Goal: Information Seeking & Learning: Learn about a topic

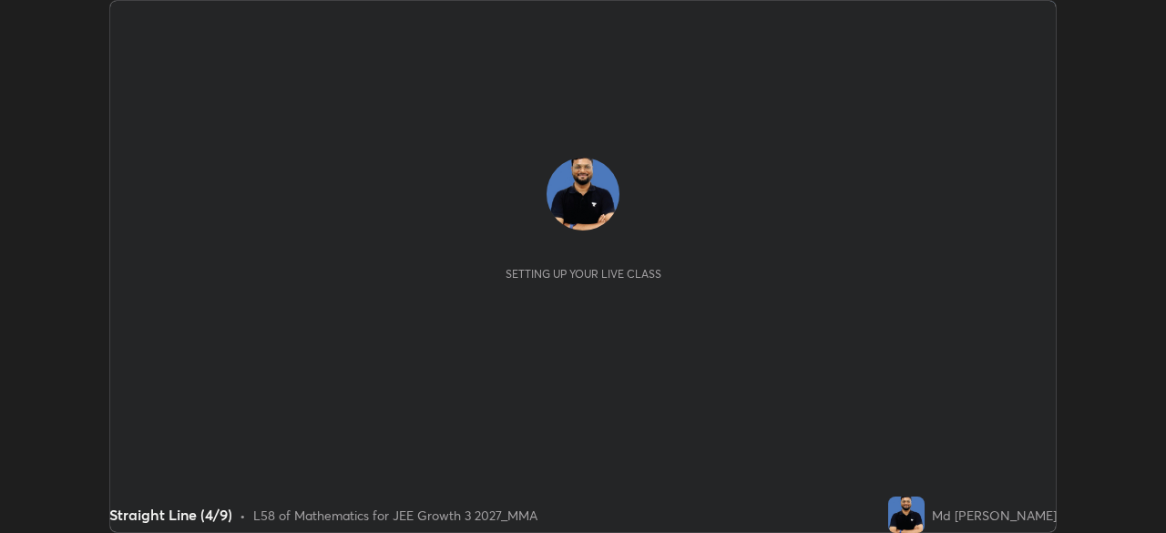
scroll to position [533, 1165]
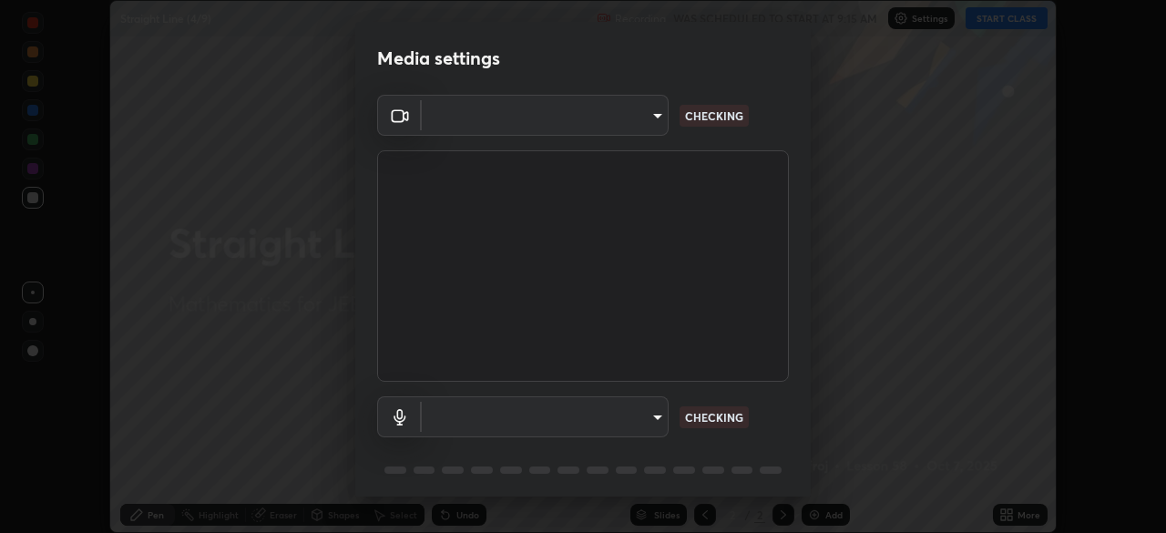
type input "f7d245abf0684c24fcfca86869c925f05e5e90ab47e824b3f573f0e27bb25b40"
type input "default"
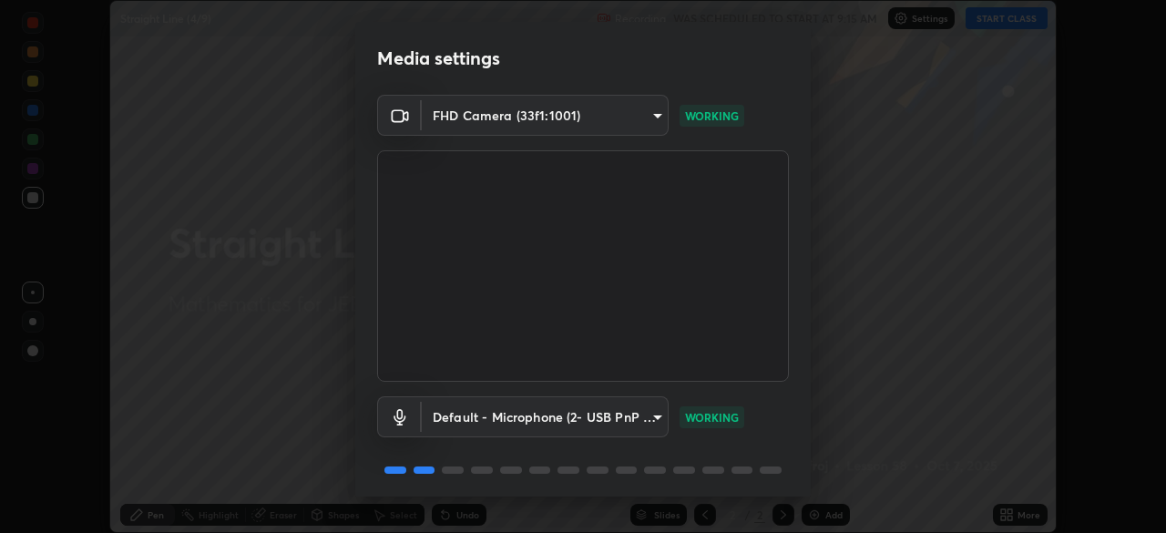
scroll to position [65, 0]
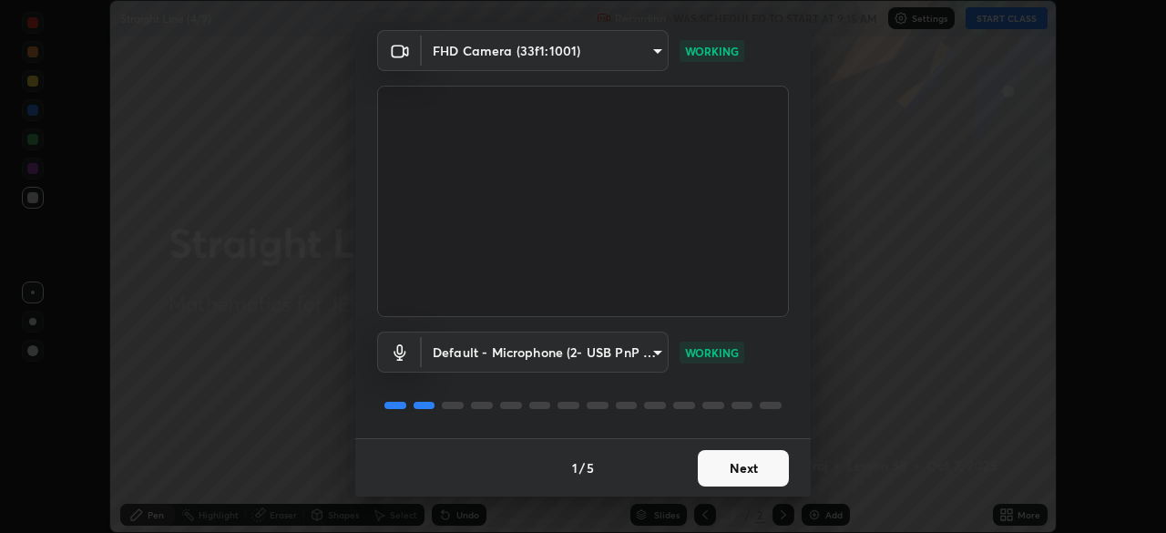
click at [764, 470] on button "Next" at bounding box center [743, 468] width 91 height 36
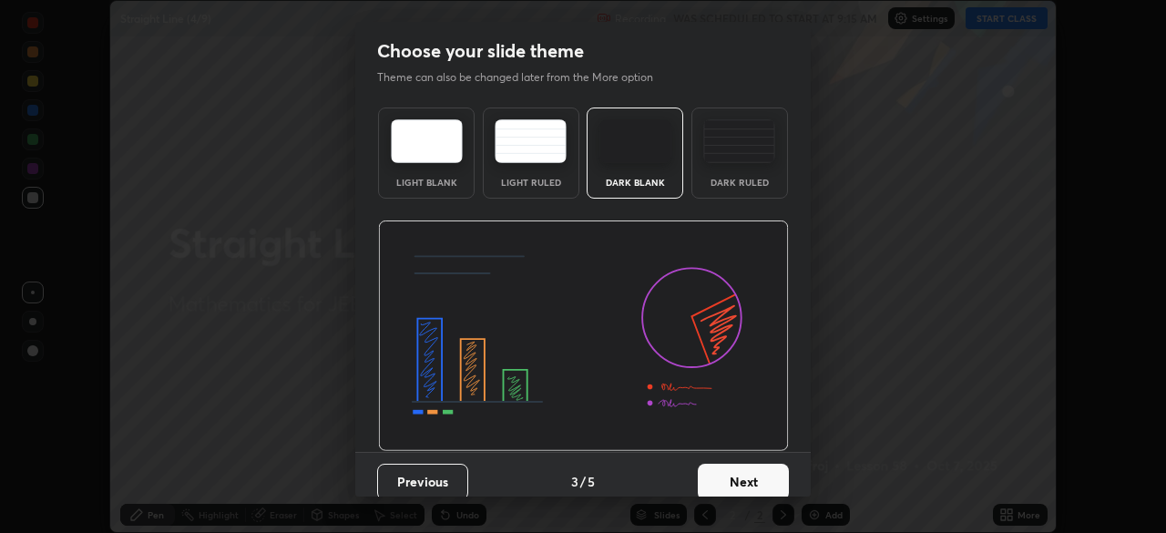
click at [763, 473] on button "Next" at bounding box center [743, 482] width 91 height 36
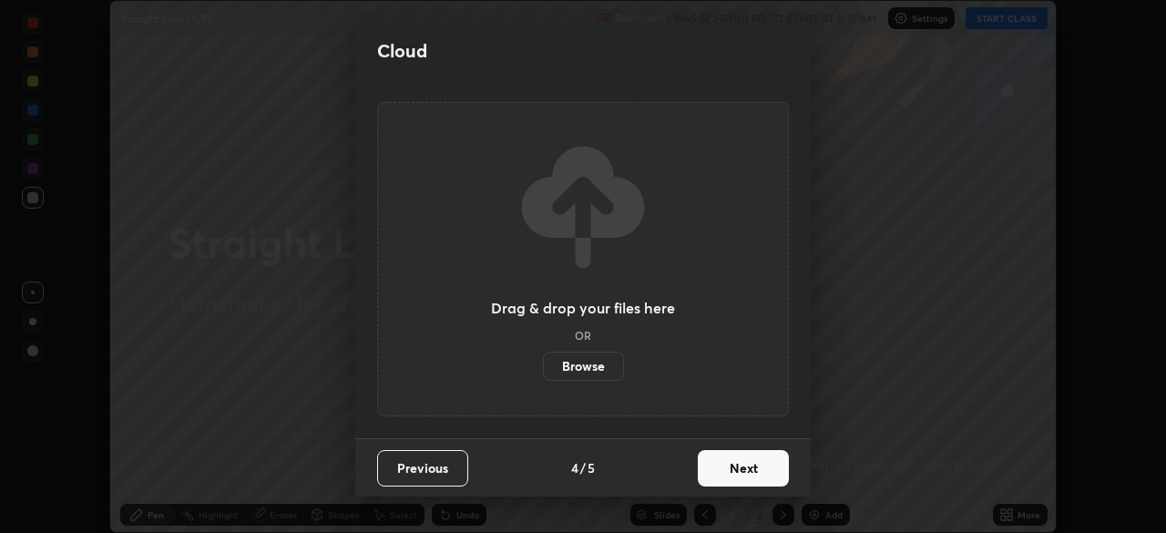
click at [763, 470] on button "Next" at bounding box center [743, 468] width 91 height 36
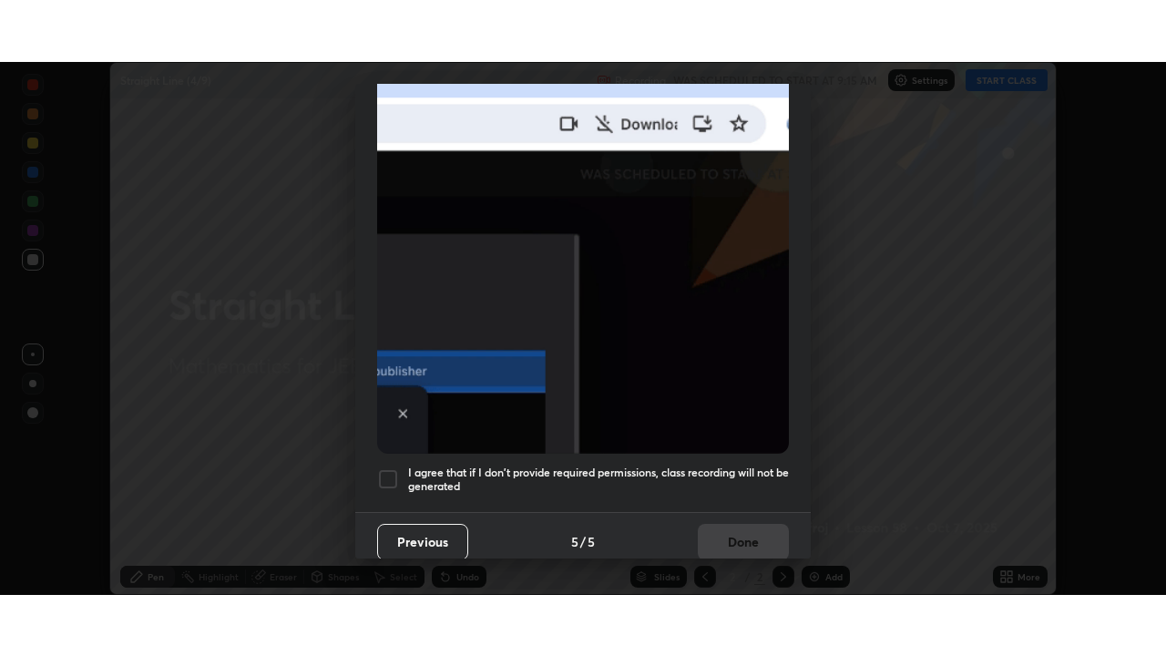
scroll to position [436, 0]
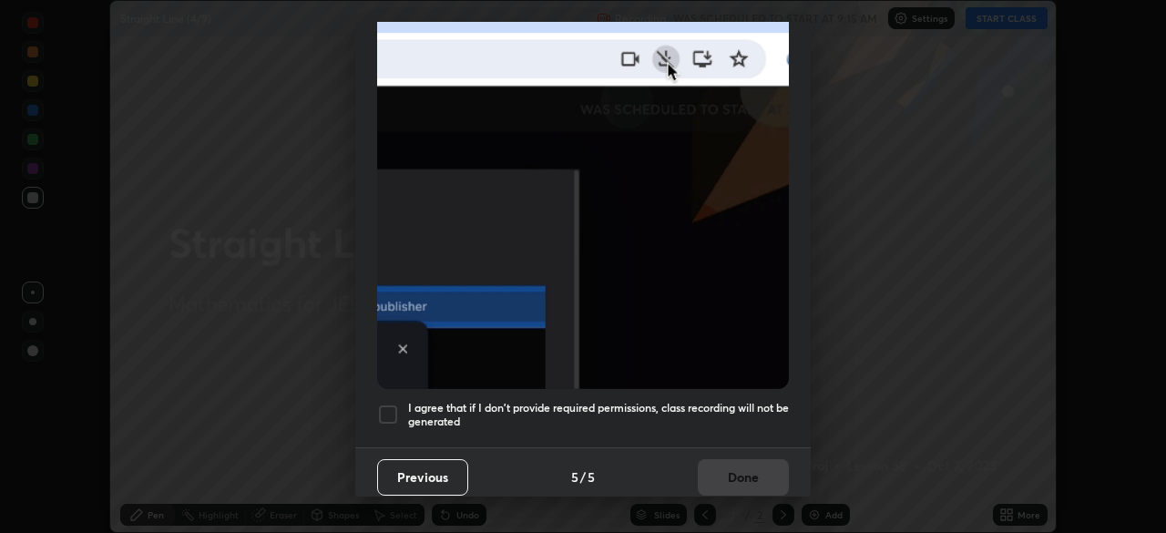
click at [739, 401] on h5 "I agree that if I don't provide required permissions, class recording will not …" at bounding box center [598, 415] width 381 height 28
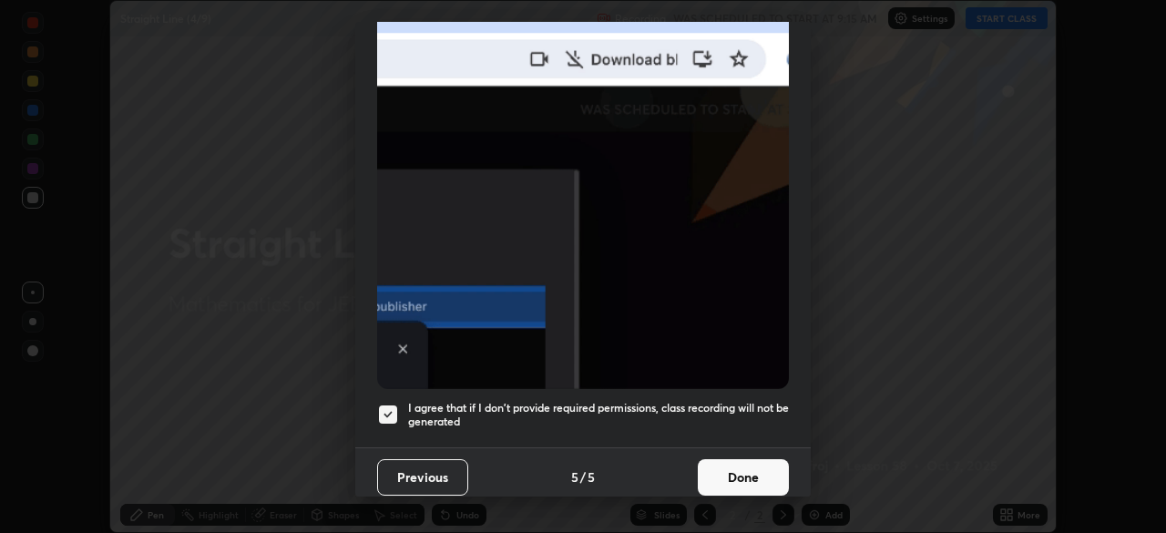
click at [764, 464] on button "Done" at bounding box center [743, 477] width 91 height 36
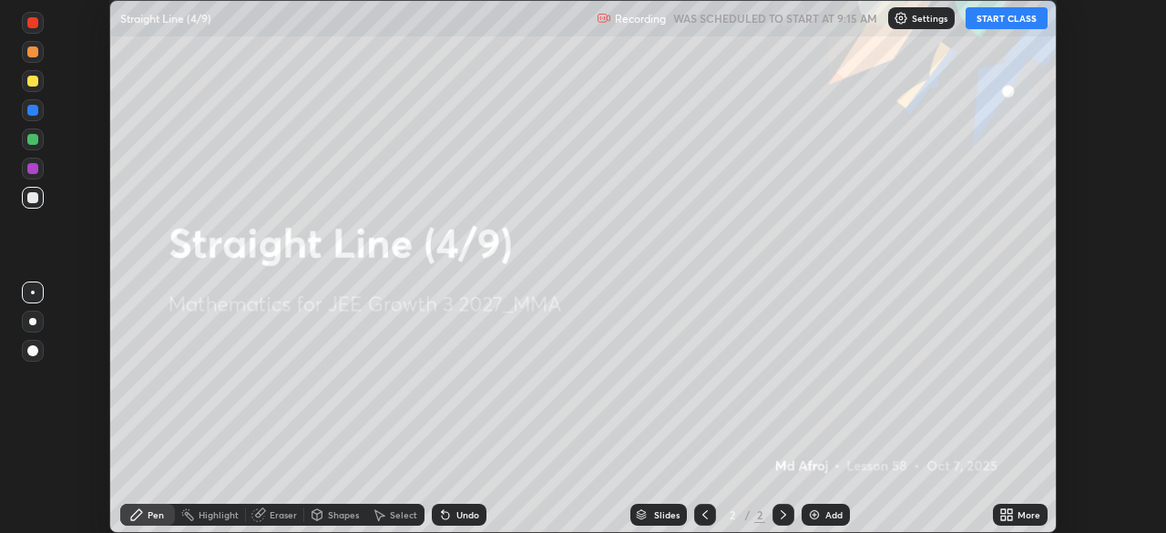
click at [1011, 511] on icon at bounding box center [1009, 511] width 5 height 5
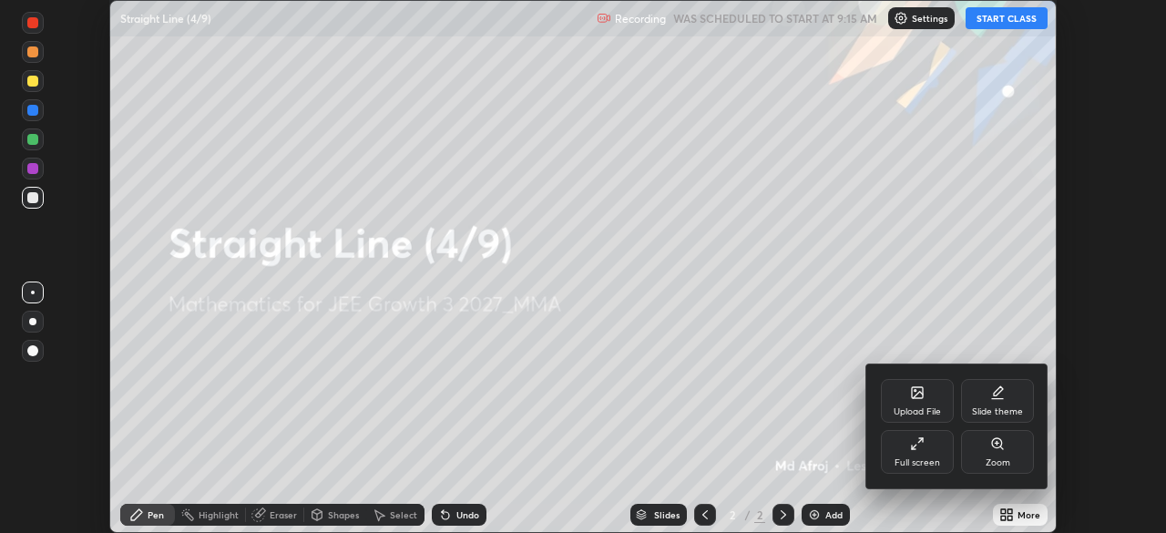
click at [932, 452] on div "Full screen" at bounding box center [917, 452] width 73 height 44
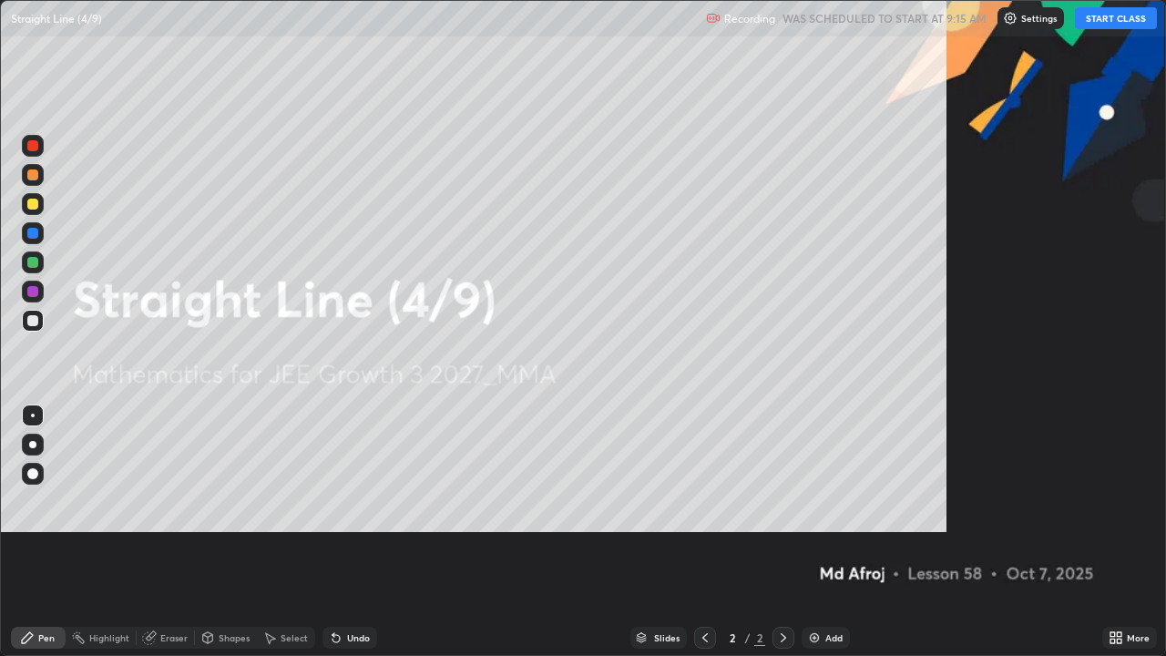
scroll to position [656, 1166]
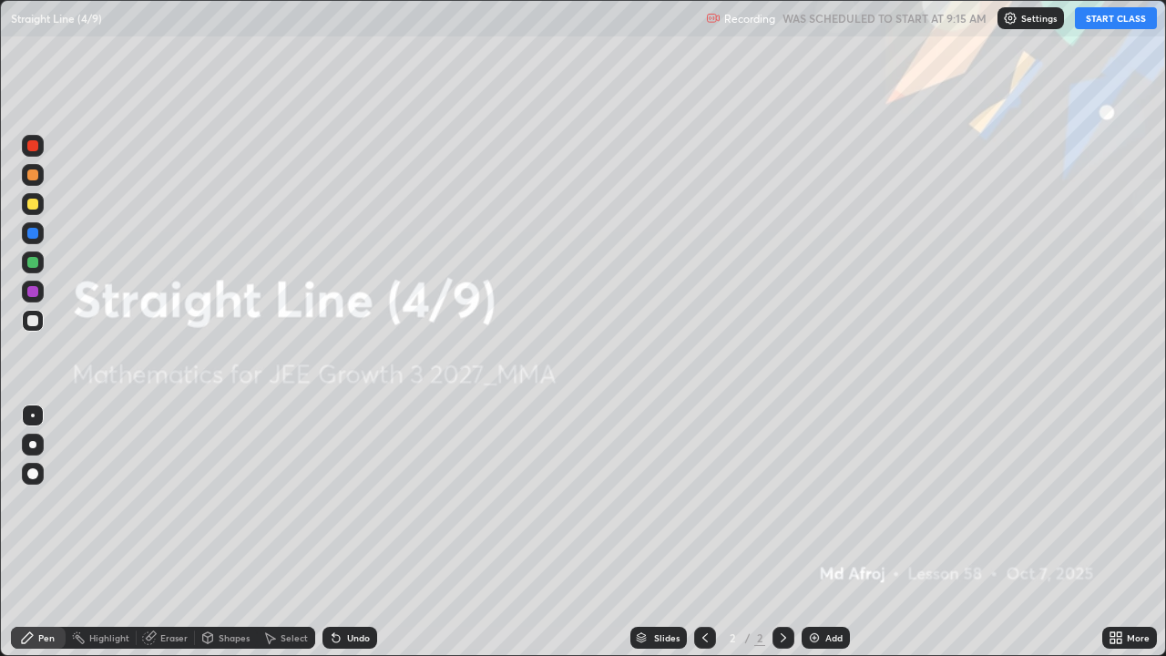
click at [1104, 19] on button "START CLASS" at bounding box center [1116, 18] width 82 height 22
click at [825, 532] on div "Add" at bounding box center [833, 637] width 17 height 9
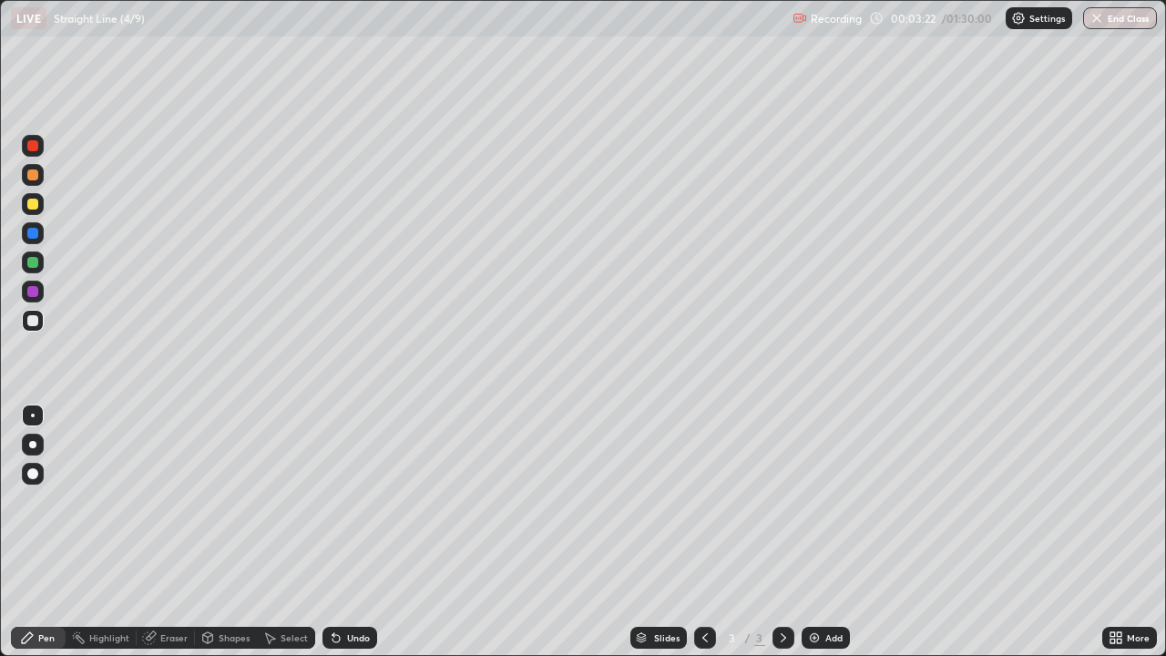
click at [37, 204] on div at bounding box center [32, 204] width 11 height 11
click at [352, 532] on div "Undo" at bounding box center [358, 637] width 23 height 9
click at [347, 532] on div "Undo" at bounding box center [358, 637] width 23 height 9
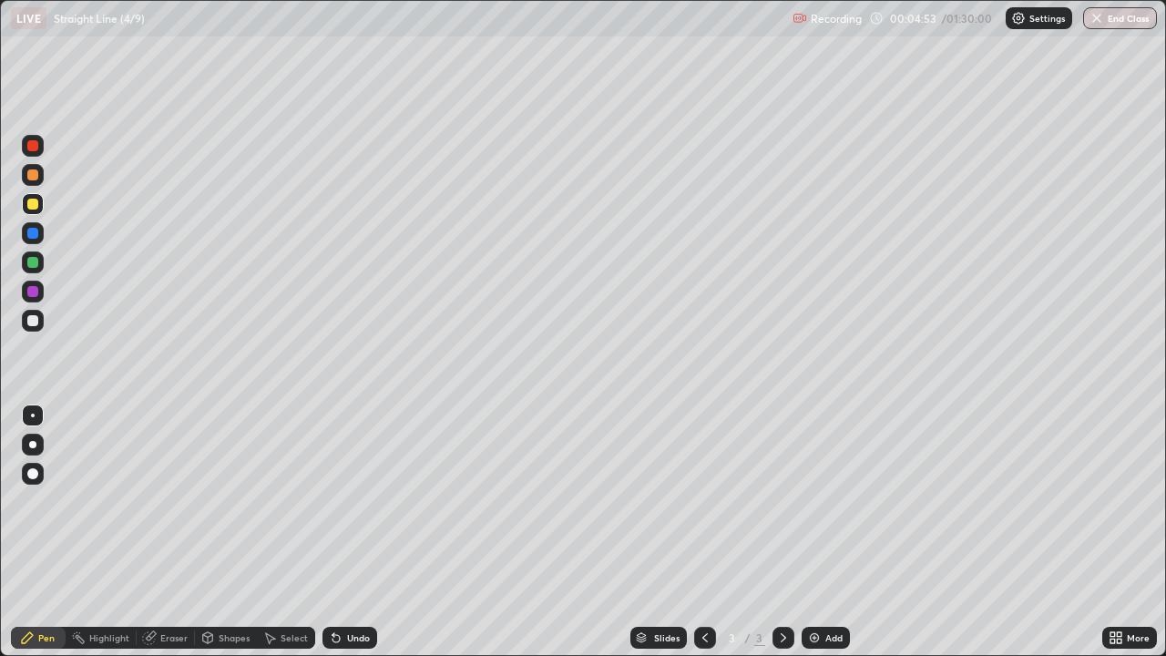
click at [341, 532] on div "Undo" at bounding box center [349, 638] width 55 height 22
click at [337, 532] on icon at bounding box center [336, 637] width 15 height 15
click at [333, 532] on icon at bounding box center [335, 638] width 7 height 7
click at [332, 532] on icon at bounding box center [335, 638] width 7 height 7
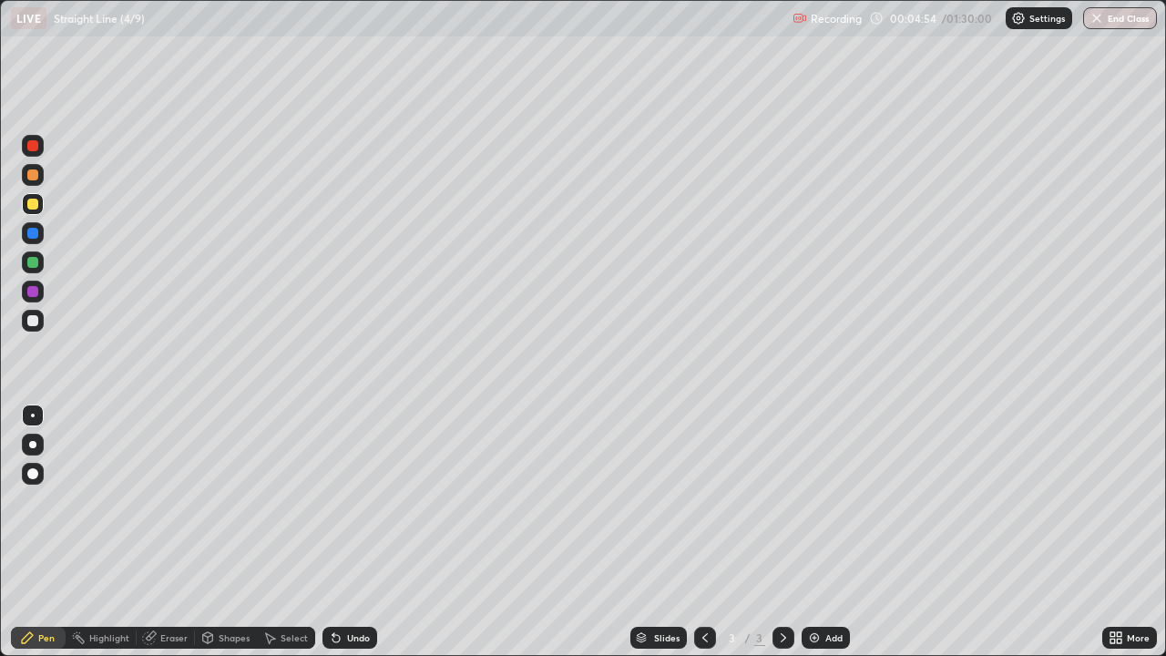
click at [332, 532] on icon at bounding box center [335, 638] width 7 height 7
click at [333, 532] on icon at bounding box center [335, 638] width 7 height 7
click at [332, 532] on icon at bounding box center [335, 638] width 7 height 7
click at [332, 532] on icon at bounding box center [333, 634] width 2 height 2
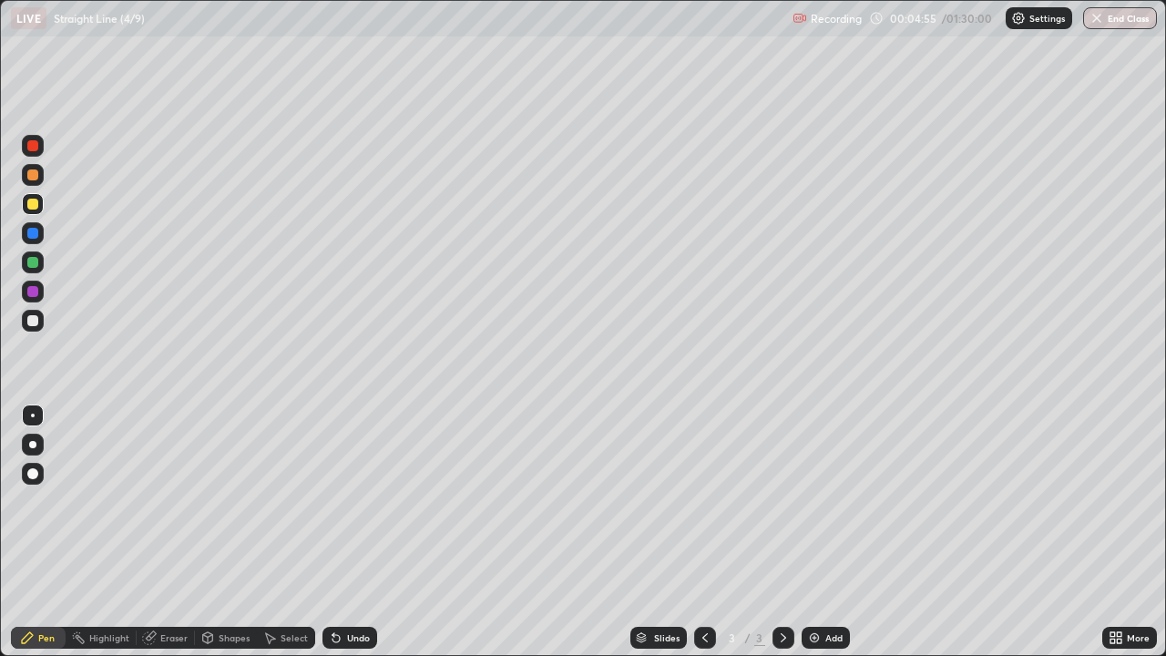
click at [332, 532] on icon at bounding box center [335, 638] width 7 height 7
click at [347, 532] on div "Undo" at bounding box center [358, 637] width 23 height 9
click at [343, 532] on div "Undo" at bounding box center [349, 638] width 55 height 22
click at [341, 532] on div "Undo" at bounding box center [349, 638] width 55 height 22
click at [342, 532] on div "Undo" at bounding box center [349, 638] width 55 height 22
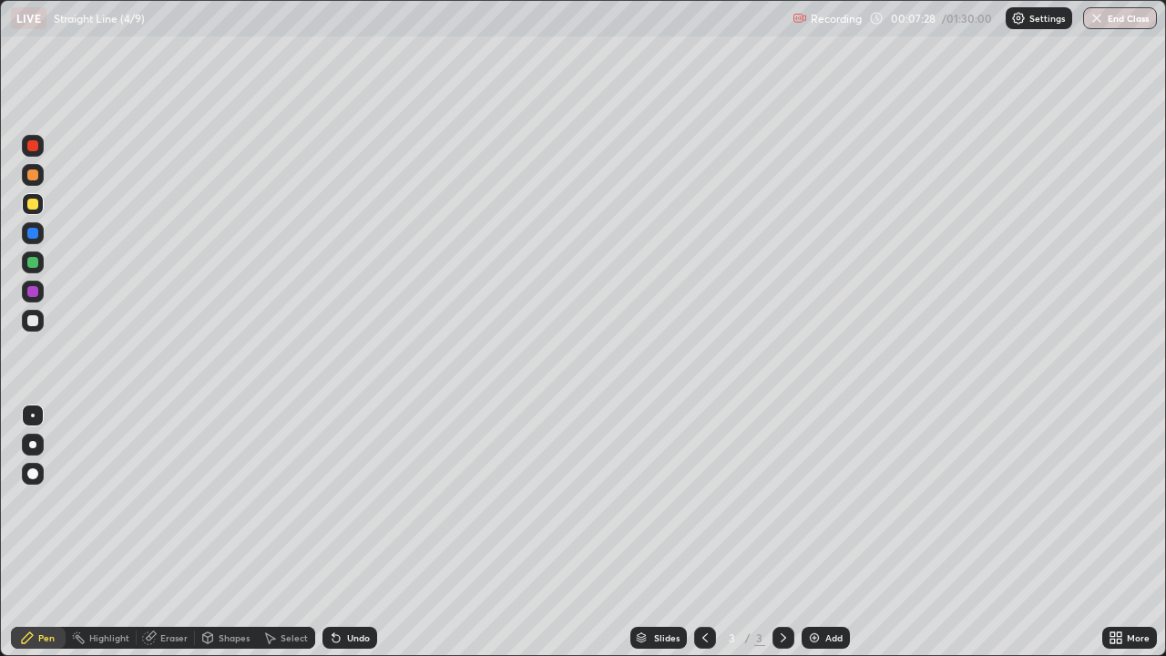
click at [341, 532] on div "Undo" at bounding box center [349, 638] width 55 height 22
click at [342, 532] on div "Undo" at bounding box center [349, 638] width 55 height 22
click at [340, 532] on icon at bounding box center [336, 637] width 15 height 15
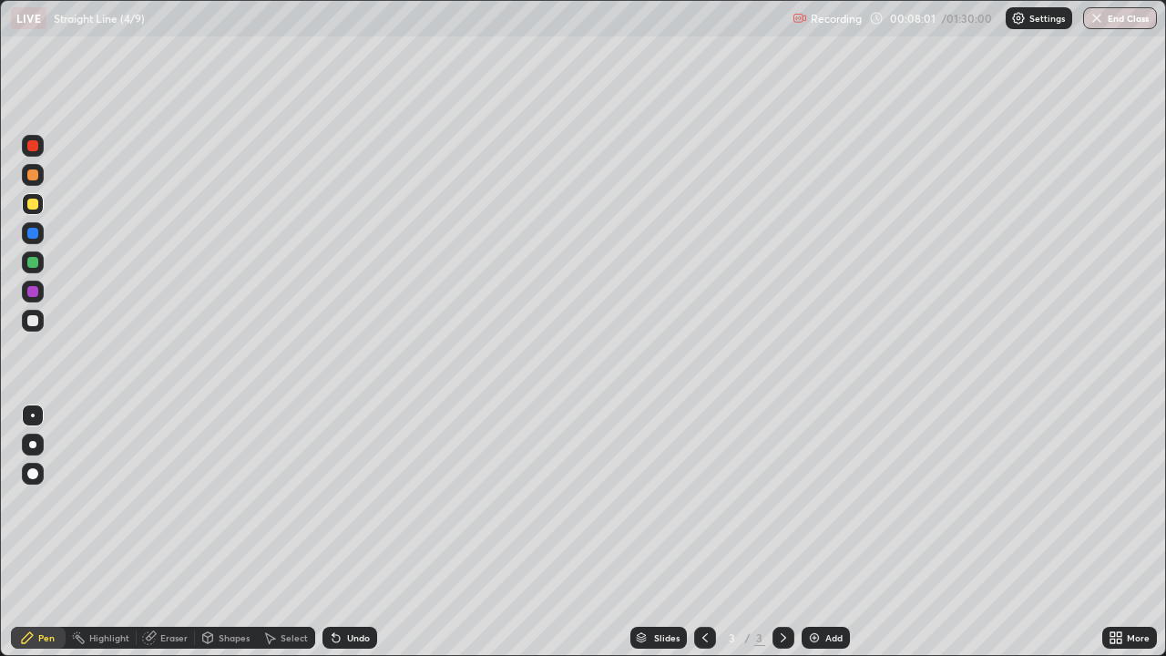
click at [34, 291] on div at bounding box center [32, 291] width 11 height 11
click at [36, 202] on div at bounding box center [32, 204] width 11 height 11
click at [30, 293] on div at bounding box center [32, 291] width 11 height 11
click at [35, 203] on div at bounding box center [32, 204] width 11 height 11
click at [347, 532] on div "Undo" at bounding box center [358, 637] width 23 height 9
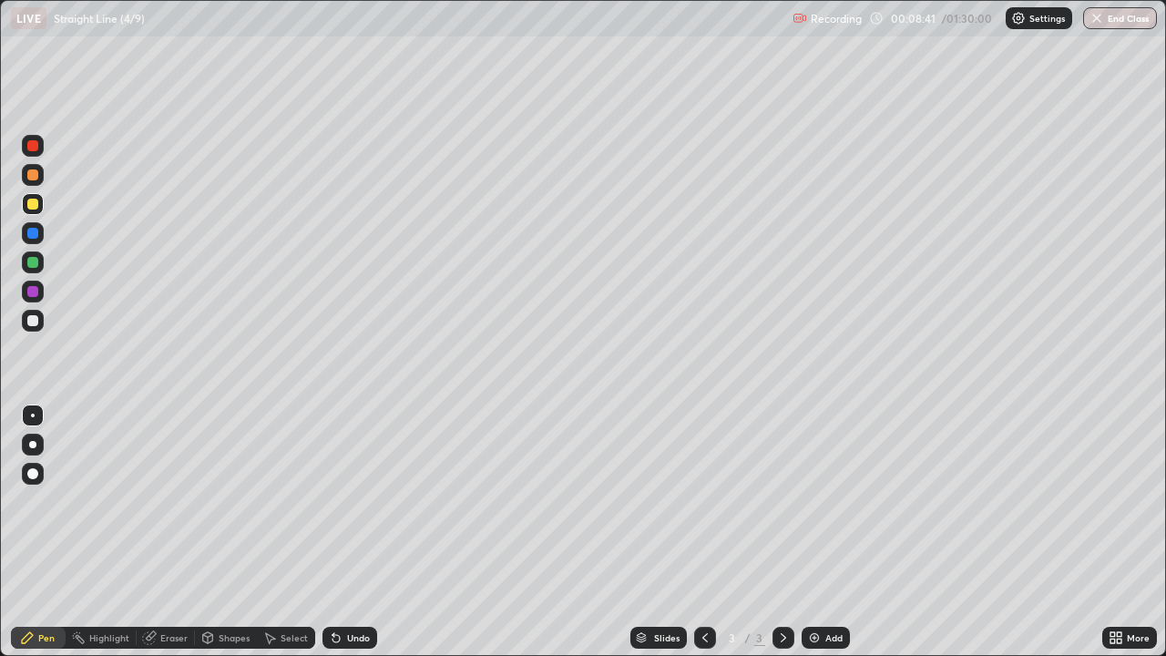
click at [338, 532] on icon at bounding box center [336, 637] width 15 height 15
click at [825, 532] on div "Add" at bounding box center [833, 637] width 17 height 9
click at [352, 532] on div "Undo" at bounding box center [358, 637] width 23 height 9
click at [349, 532] on div "Undo" at bounding box center [358, 637] width 23 height 9
click at [347, 532] on div "Undo" at bounding box center [358, 637] width 23 height 9
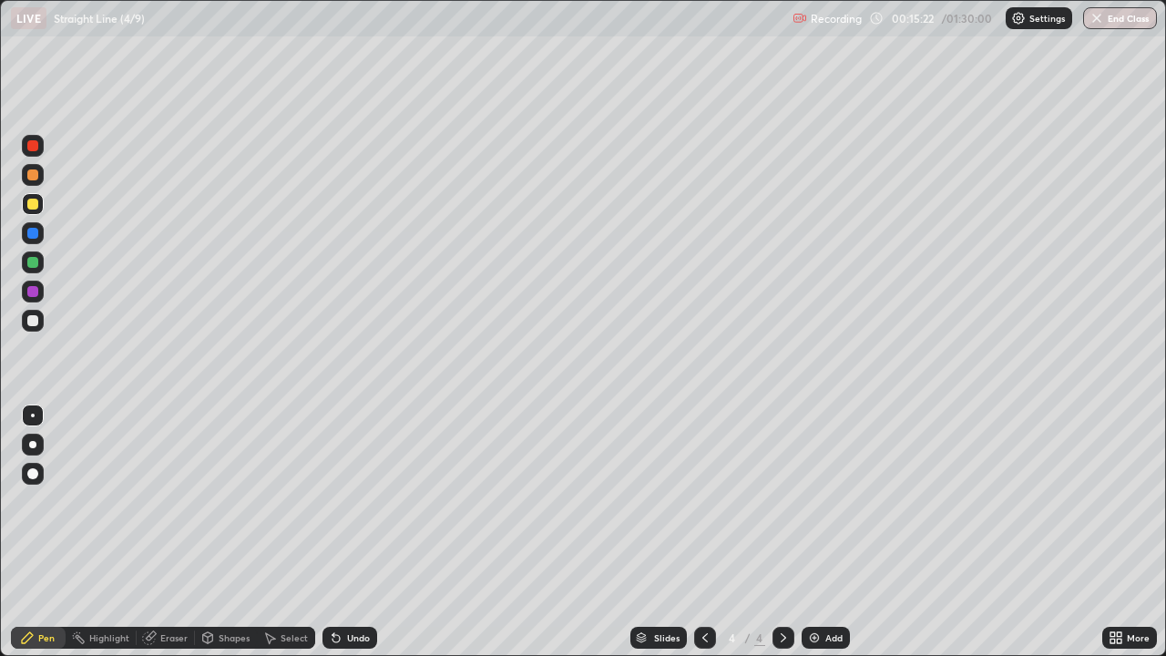
click at [347, 532] on div "Undo" at bounding box center [358, 637] width 23 height 9
click at [703, 532] on icon at bounding box center [705, 637] width 15 height 15
click at [783, 532] on icon at bounding box center [782, 637] width 5 height 9
click at [694, 532] on div at bounding box center [705, 638] width 22 height 22
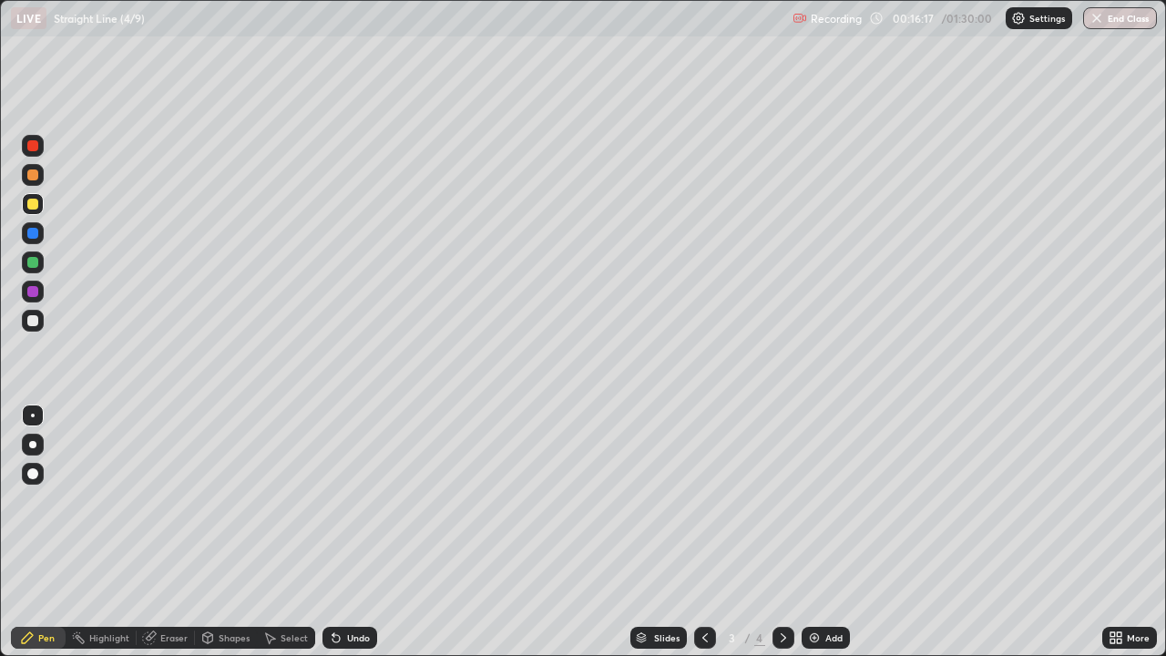
click at [778, 532] on icon at bounding box center [783, 637] width 15 height 15
click at [821, 532] on div "Add" at bounding box center [825, 638] width 48 height 22
click at [813, 532] on img at bounding box center [814, 637] width 15 height 15
click at [334, 532] on icon at bounding box center [335, 638] width 7 height 7
click at [337, 532] on icon at bounding box center [336, 637] width 15 height 15
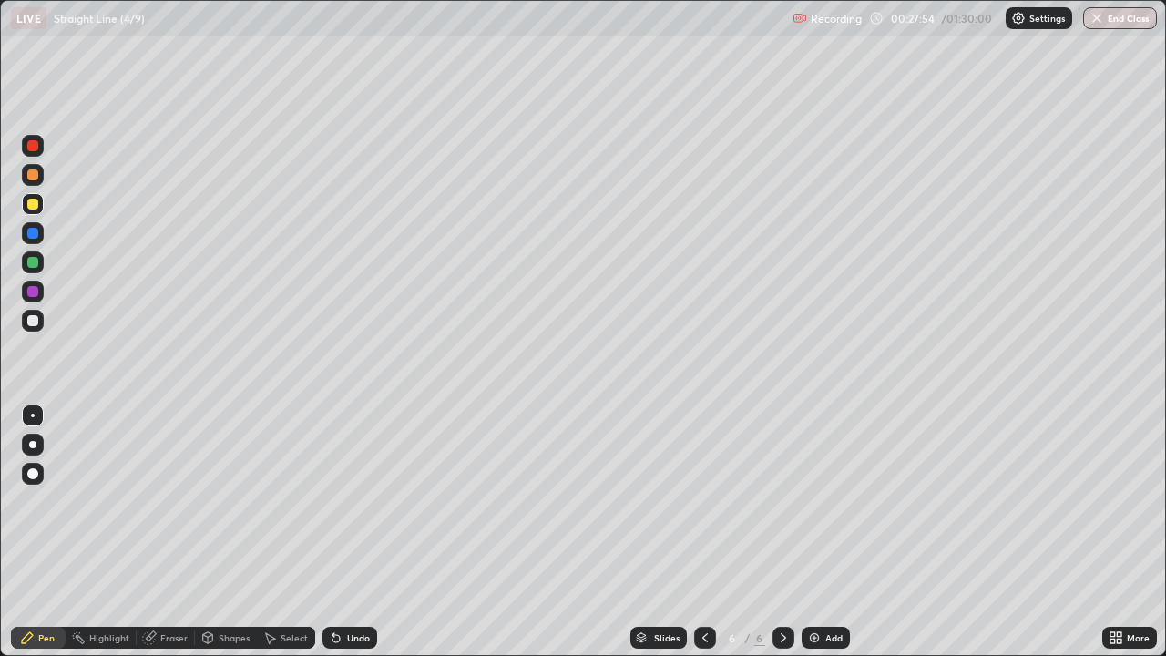
click at [335, 532] on icon at bounding box center [335, 638] width 7 height 7
click at [342, 532] on div "Undo" at bounding box center [349, 638] width 55 height 22
click at [821, 532] on div "Add" at bounding box center [825, 638] width 48 height 22
click at [36, 202] on div at bounding box center [32, 204] width 11 height 11
click at [359, 532] on div "Undo" at bounding box center [349, 638] width 55 height 22
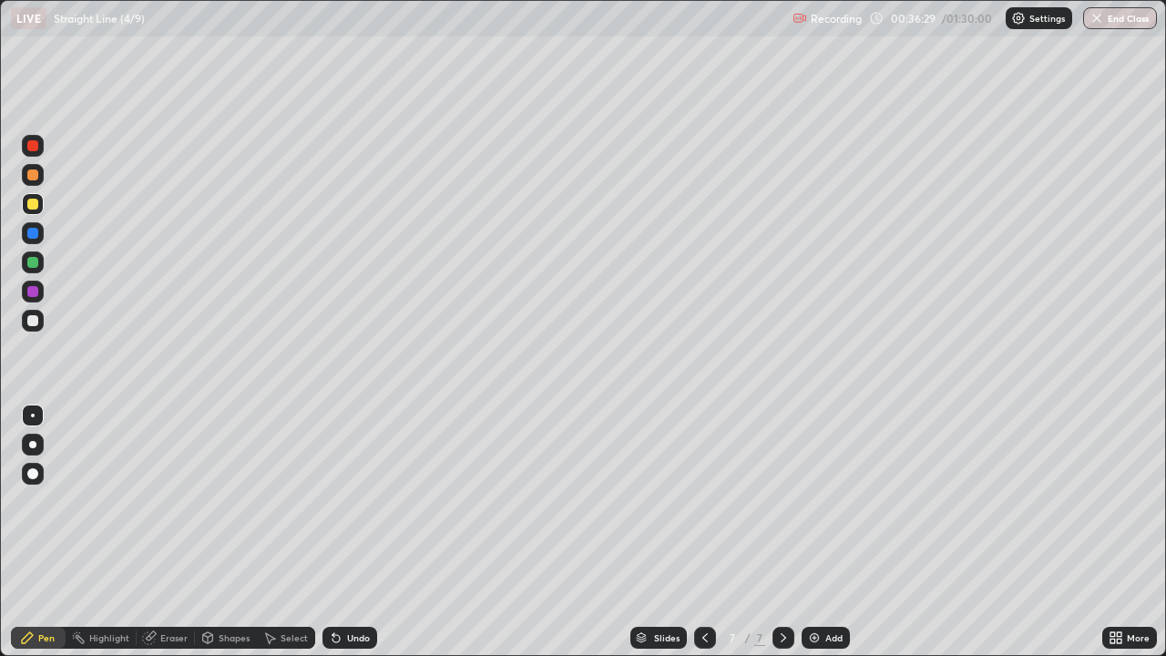
click at [348, 532] on div "Undo" at bounding box center [358, 637] width 23 height 9
click at [347, 532] on div "Undo" at bounding box center [358, 637] width 23 height 9
click at [342, 532] on div "Undo" at bounding box center [349, 638] width 55 height 22
click at [347, 532] on div "Undo" at bounding box center [358, 637] width 23 height 9
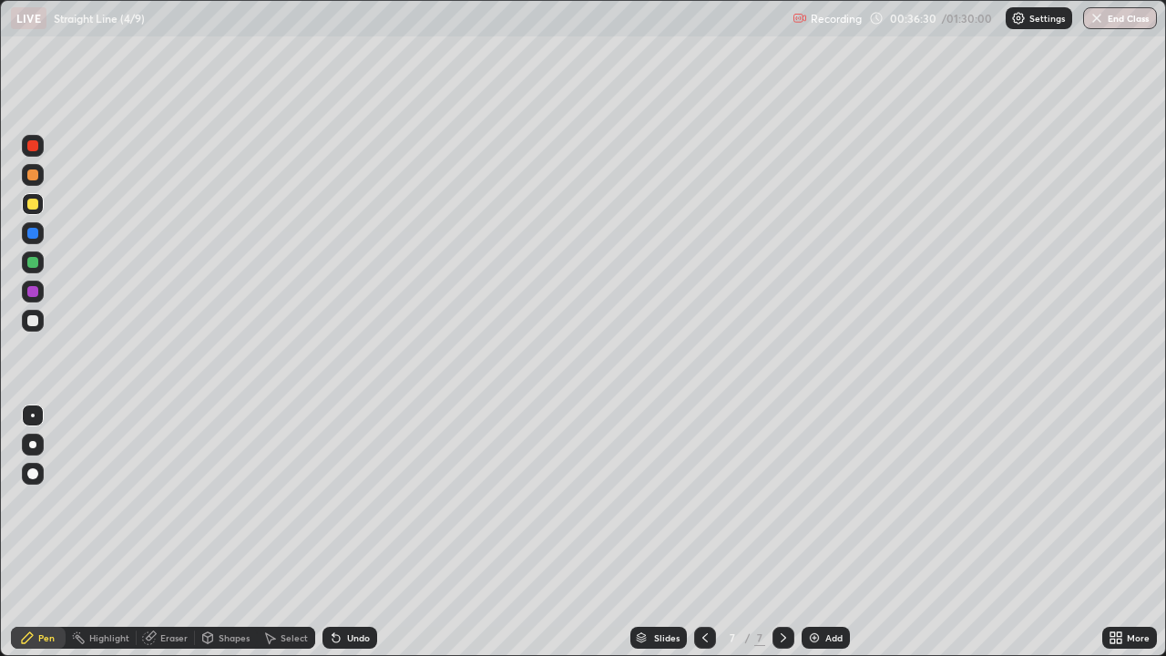
click at [347, 532] on div "Undo" at bounding box center [358, 637] width 23 height 9
click at [705, 532] on icon at bounding box center [705, 637] width 15 height 15
click at [710, 532] on div at bounding box center [705, 638] width 22 height 22
click at [704, 532] on icon at bounding box center [705, 637] width 15 height 15
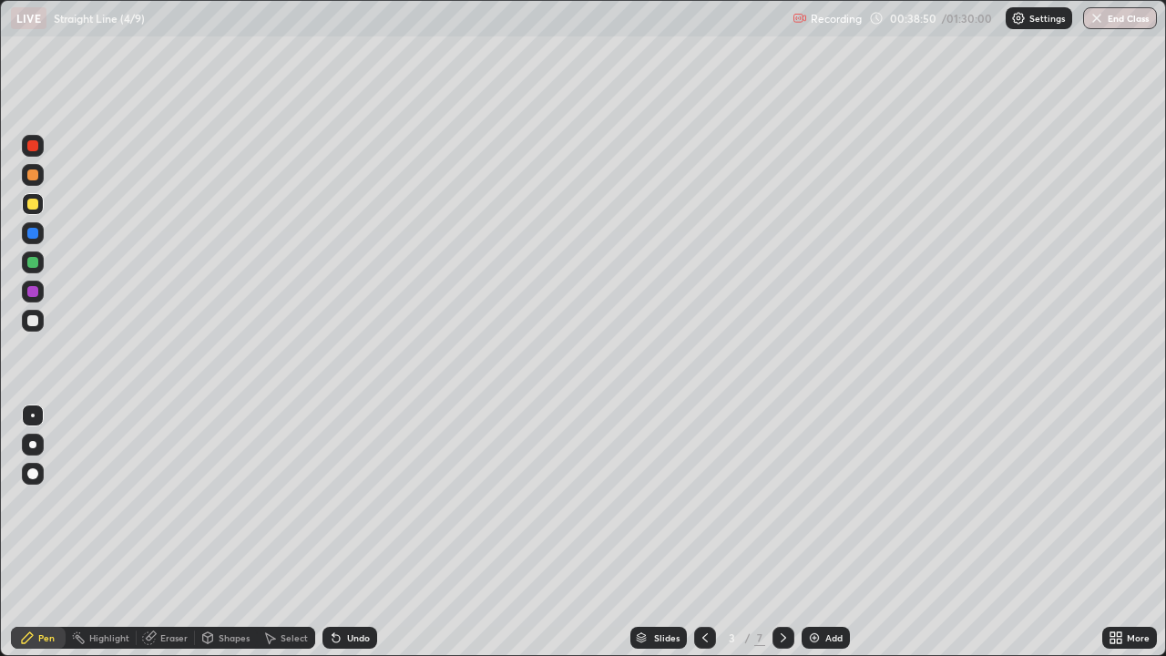
click at [781, 532] on icon at bounding box center [783, 637] width 15 height 15
click at [780, 532] on icon at bounding box center [783, 637] width 15 height 15
click at [781, 532] on icon at bounding box center [783, 637] width 15 height 15
click at [780, 532] on icon at bounding box center [783, 637] width 15 height 15
click at [779, 532] on icon at bounding box center [783, 637] width 15 height 15
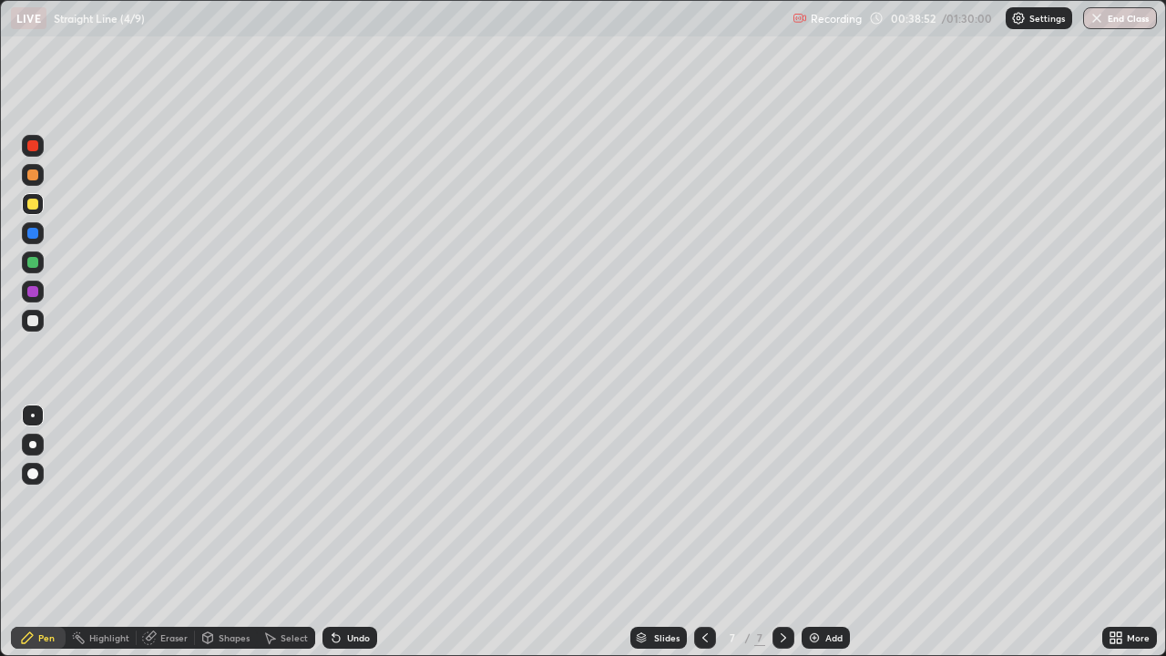
click at [781, 532] on icon at bounding box center [783, 637] width 15 height 15
click at [778, 532] on icon at bounding box center [783, 637] width 15 height 15
click at [776, 532] on icon at bounding box center [783, 637] width 15 height 15
click at [781, 532] on icon at bounding box center [783, 637] width 15 height 15
click at [814, 532] on img at bounding box center [814, 637] width 15 height 15
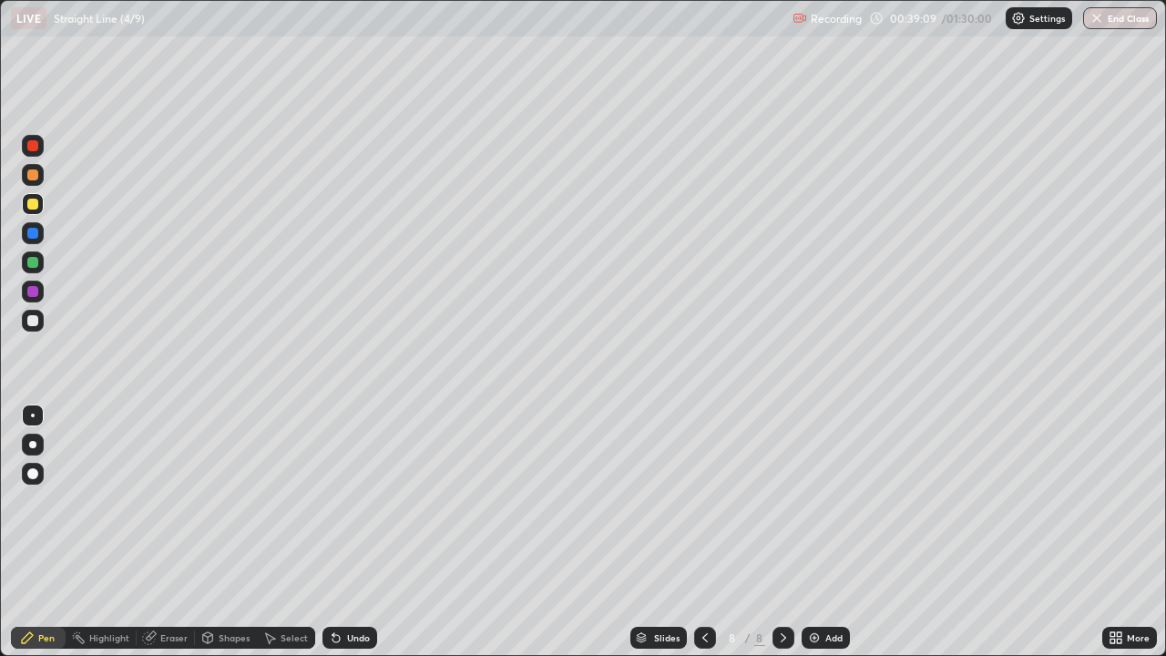
click at [352, 532] on div "Undo" at bounding box center [358, 637] width 23 height 9
click at [831, 532] on div "Add" at bounding box center [833, 637] width 17 height 9
click at [349, 532] on div "Undo" at bounding box center [349, 638] width 55 height 22
click at [347, 532] on div "Undo" at bounding box center [349, 638] width 55 height 22
click at [345, 532] on div "Undo" at bounding box center [349, 638] width 55 height 22
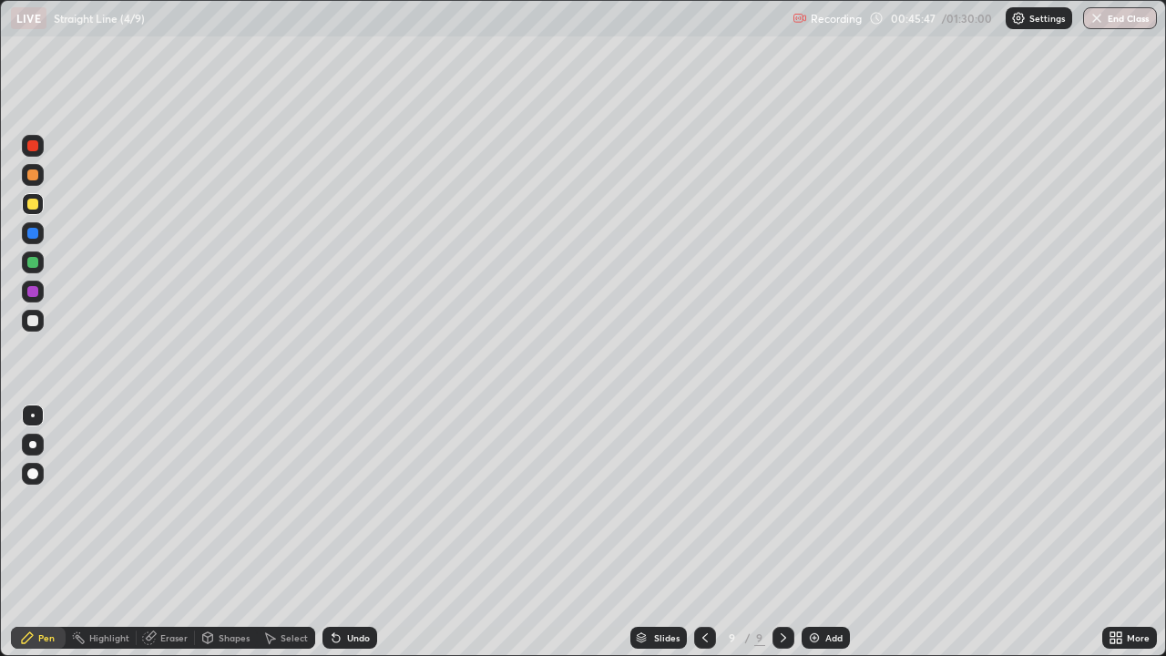
click at [342, 532] on div "Undo" at bounding box center [349, 638] width 55 height 22
click at [825, 532] on div "Add" at bounding box center [825, 638] width 48 height 22
click at [41, 149] on div at bounding box center [33, 146] width 22 height 22
click at [171, 532] on div "Eraser" at bounding box center [173, 637] width 27 height 9
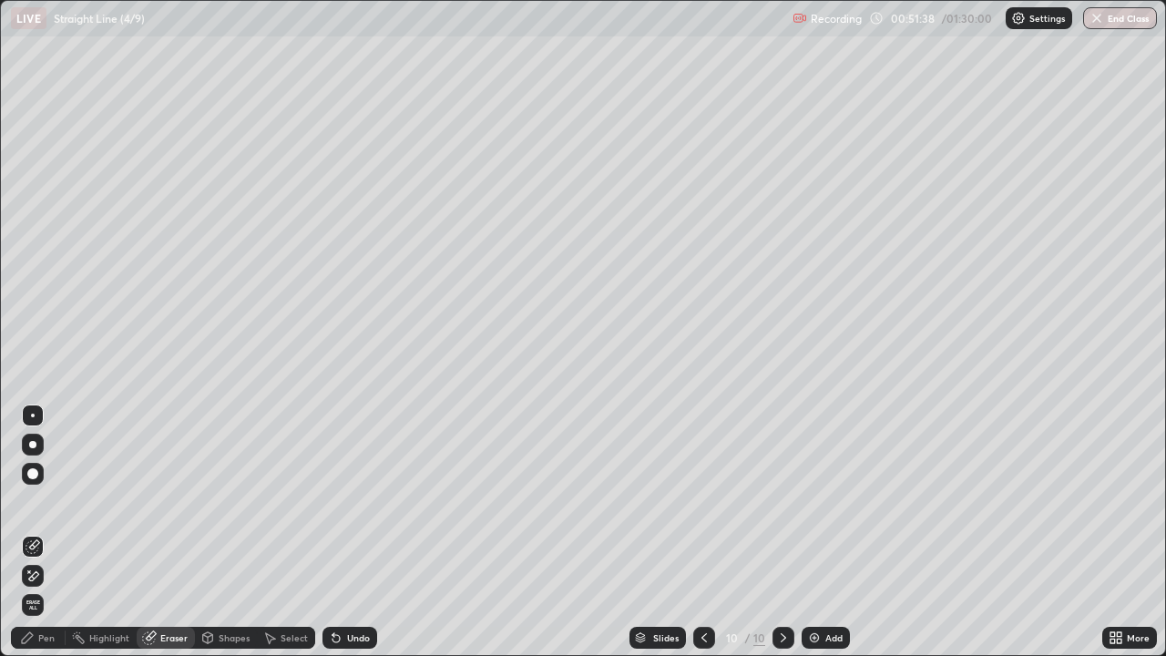
click at [41, 532] on div "Pen" at bounding box center [46, 637] width 16 height 9
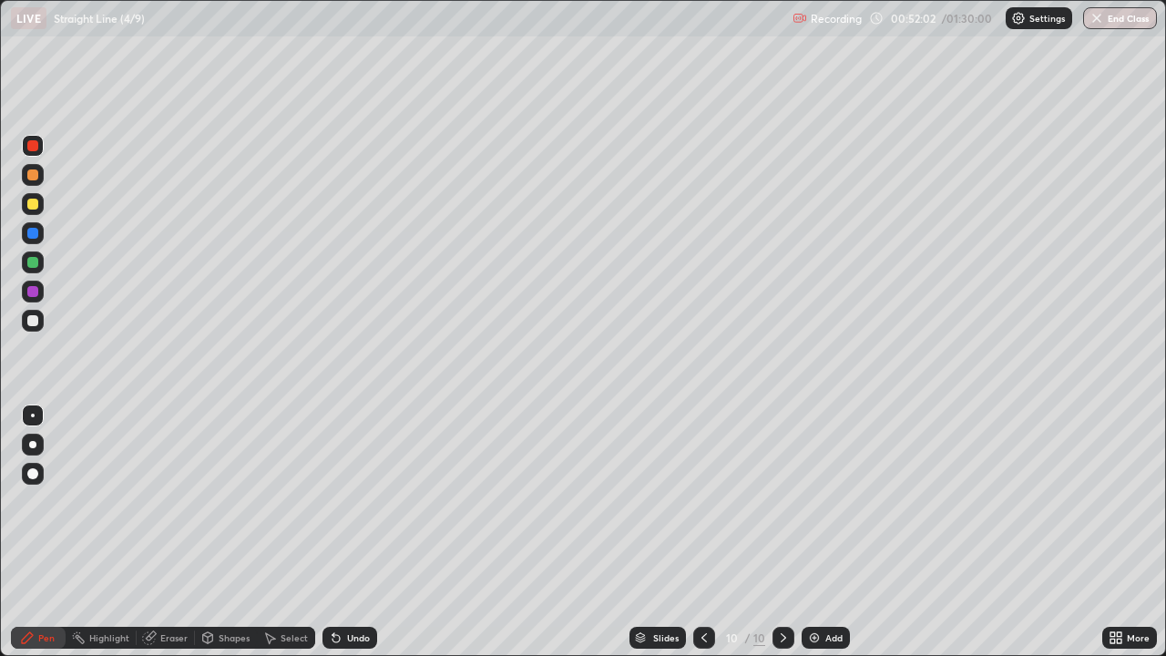
click at [35, 263] on div at bounding box center [32, 262] width 11 height 11
click at [348, 532] on div "Undo" at bounding box center [358, 637] width 23 height 9
click at [34, 294] on div at bounding box center [32, 291] width 11 height 11
click at [333, 532] on icon at bounding box center [335, 638] width 7 height 7
click at [339, 532] on icon at bounding box center [336, 637] width 15 height 15
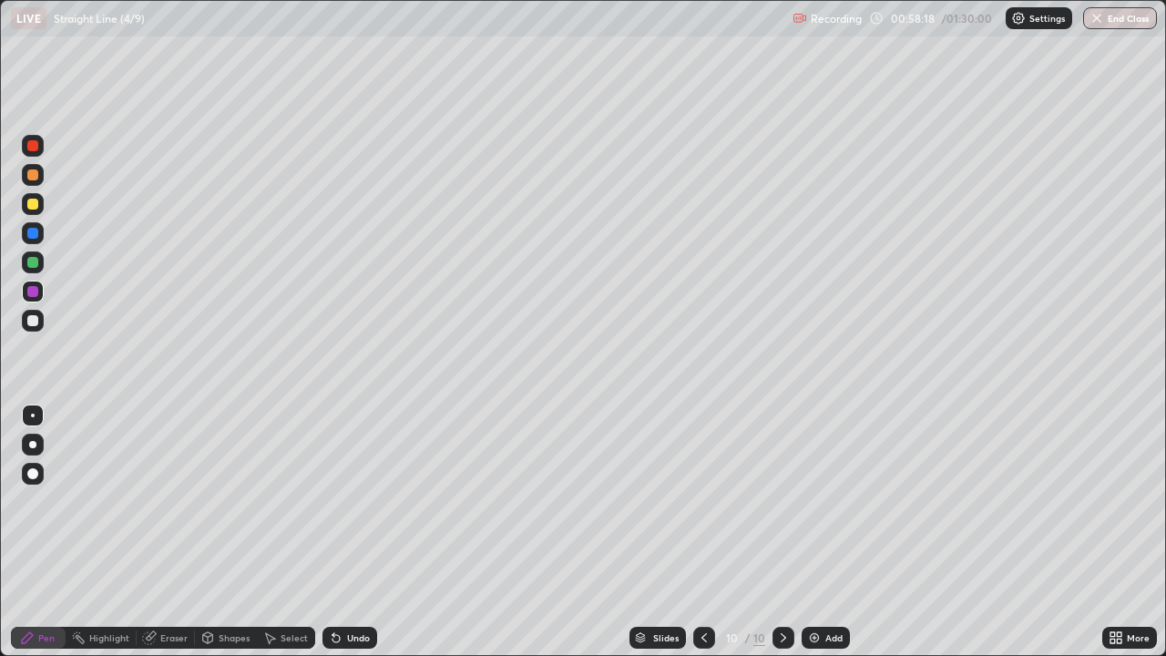
click at [280, 532] on div "Select" at bounding box center [293, 637] width 27 height 9
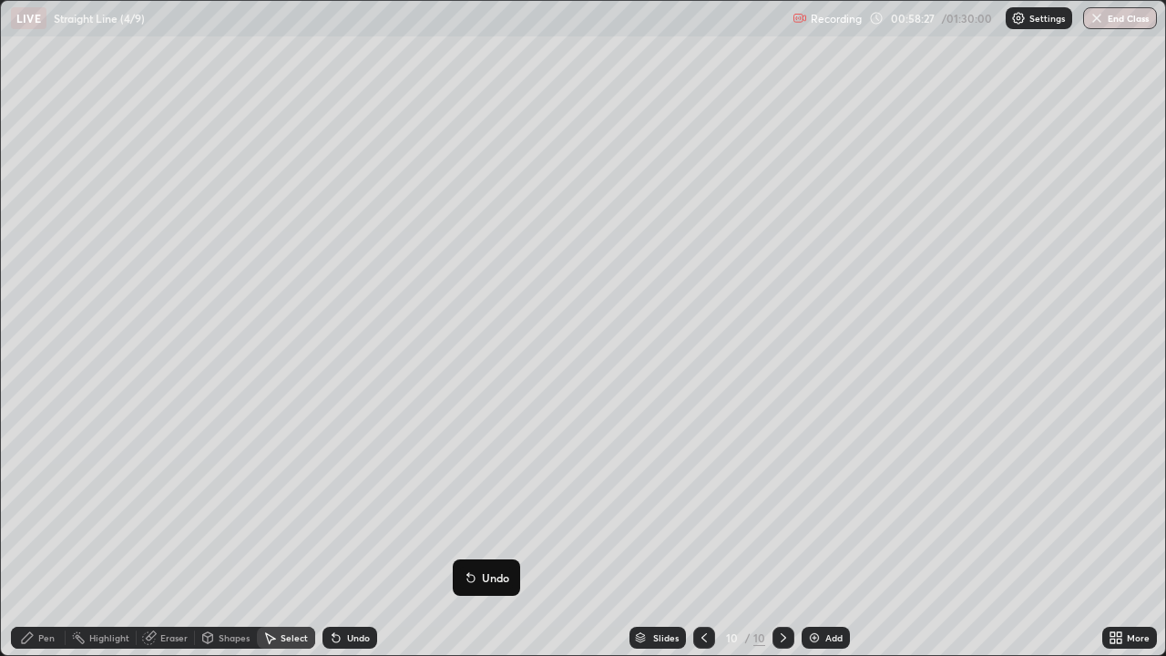
click at [36, 532] on div "Pen" at bounding box center [38, 638] width 55 height 22
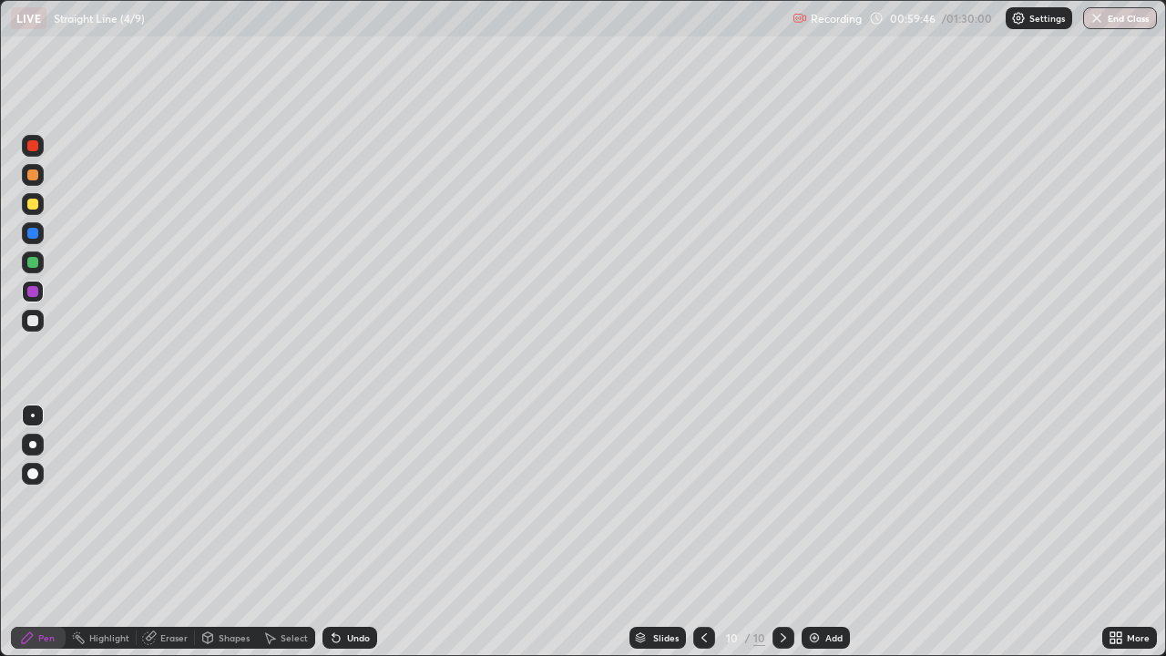
click at [821, 532] on div "Add" at bounding box center [825, 638] width 48 height 22
click at [40, 267] on div at bounding box center [33, 262] width 22 height 22
click at [703, 532] on icon at bounding box center [705, 637] width 15 height 15
click at [780, 532] on icon at bounding box center [783, 637] width 15 height 15
click at [701, 532] on icon at bounding box center [705, 637] width 15 height 15
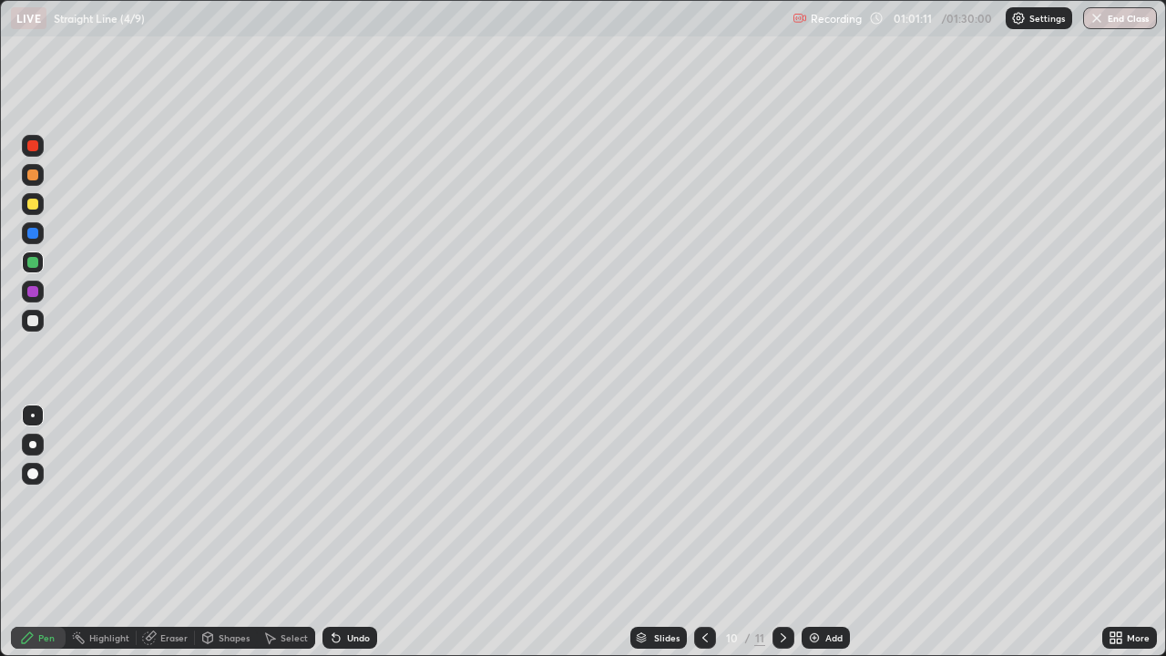
click at [284, 532] on div "Select" at bounding box center [293, 637] width 27 height 9
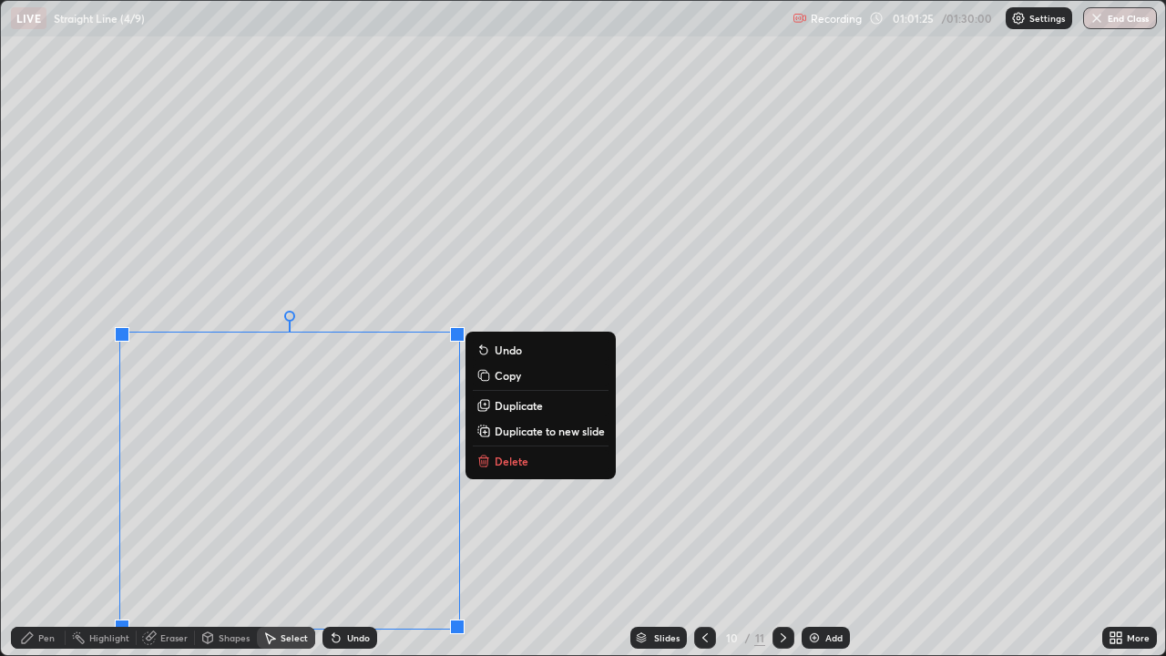
click at [533, 532] on div "0 ° Undo Copy Duplicate Duplicate to new slide Delete" at bounding box center [583, 328] width 1164 height 654
click at [67, 532] on div "0 ° Undo Copy Duplicate Duplicate to new slide Delete" at bounding box center [583, 328] width 1164 height 654
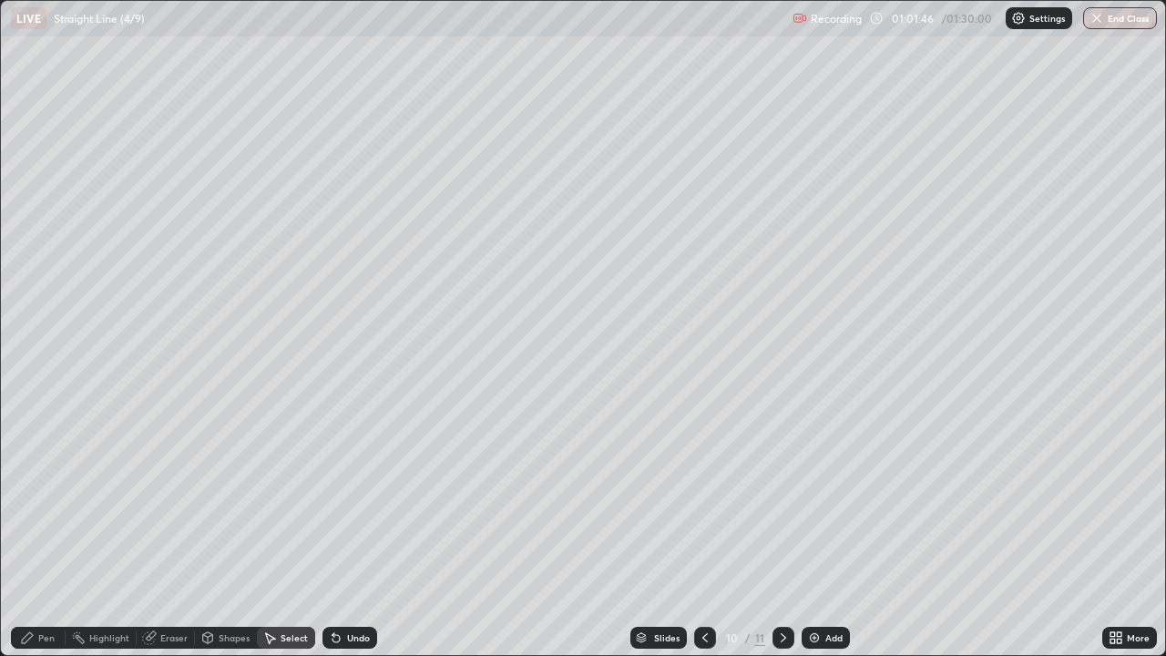
click at [347, 532] on div "Undo" at bounding box center [349, 638] width 55 height 22
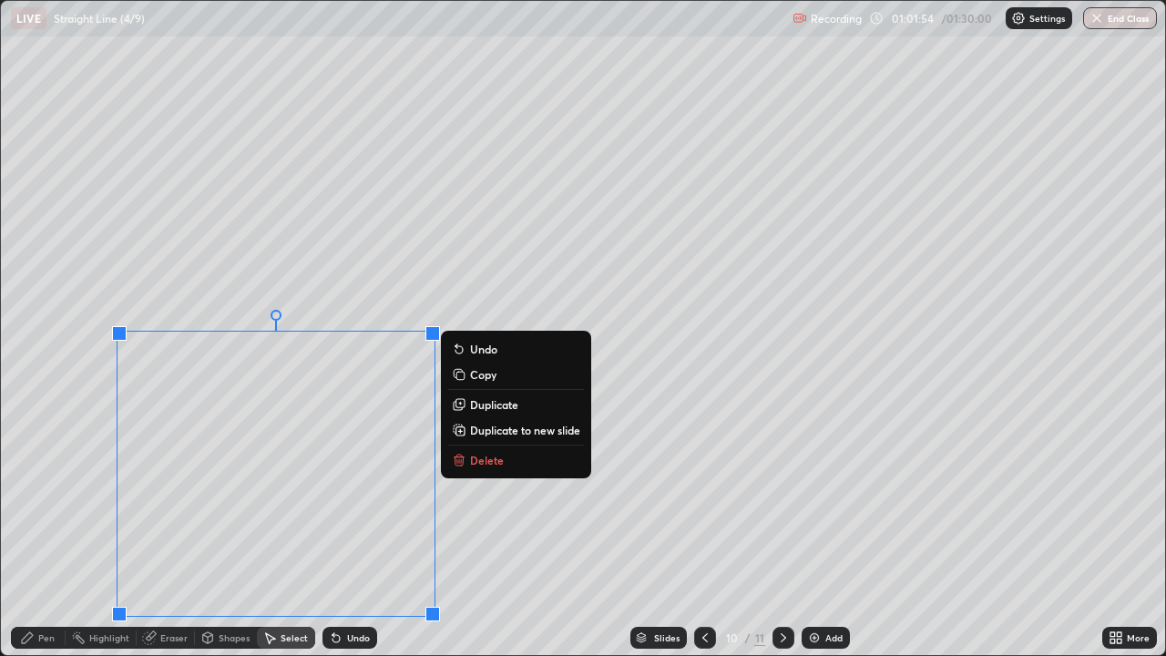
click at [476, 532] on div "0 ° Undo Copy Duplicate Duplicate to new slide Delete" at bounding box center [583, 328] width 1164 height 654
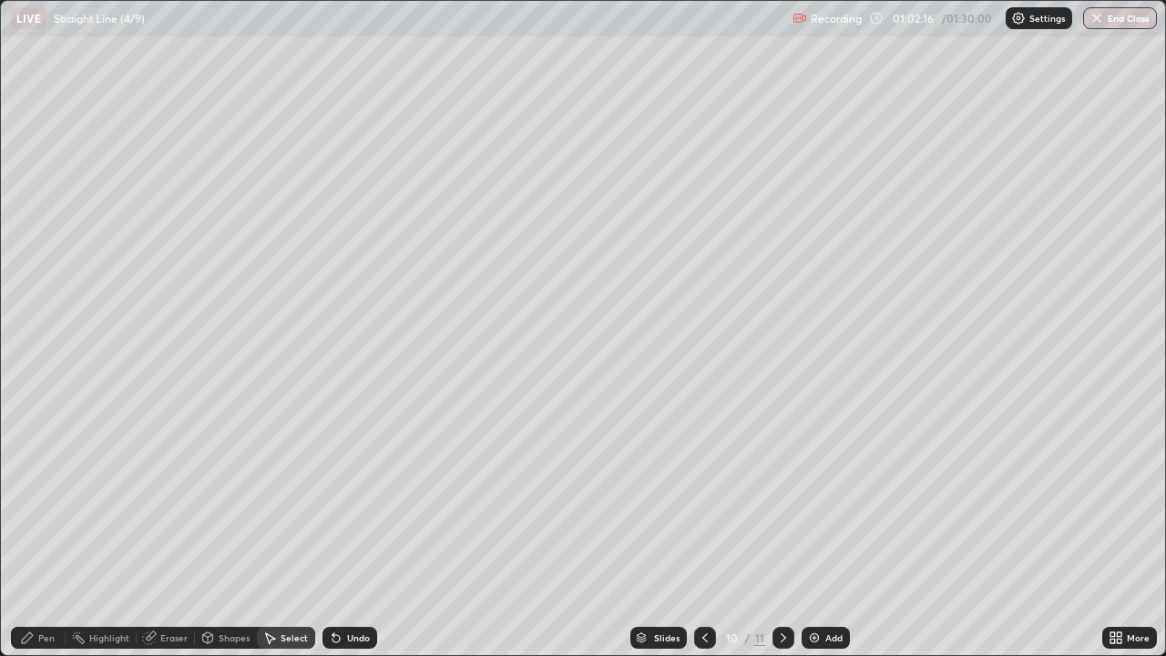
click at [781, 532] on icon at bounding box center [783, 637] width 15 height 15
click at [31, 532] on icon at bounding box center [27, 637] width 15 height 15
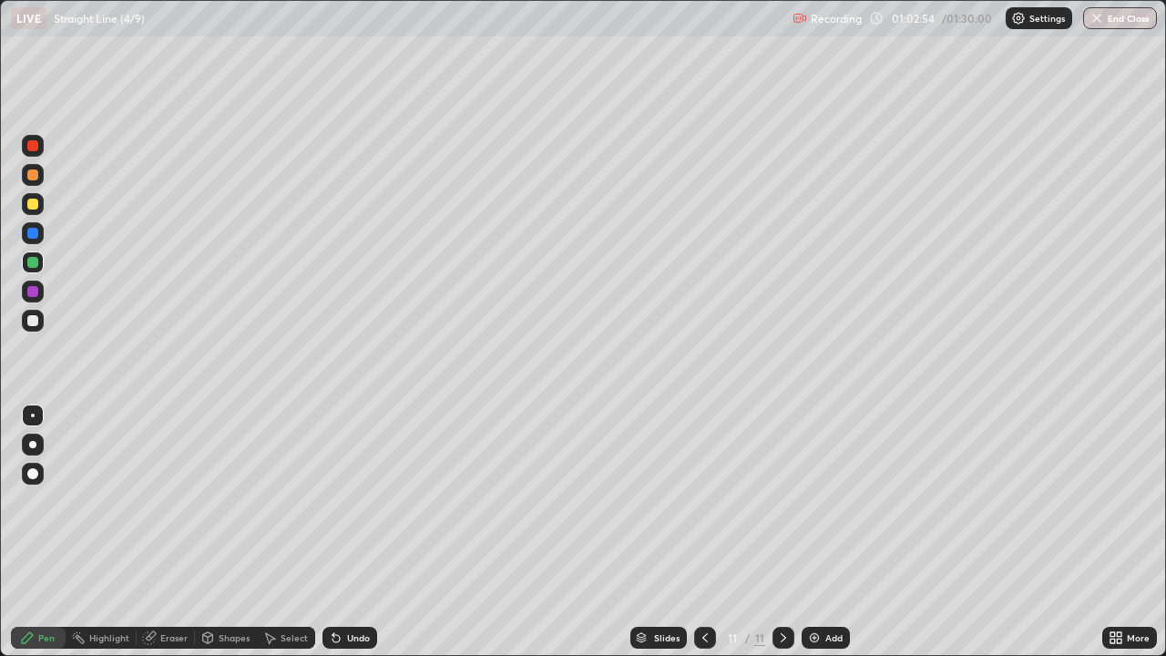
click at [35, 200] on div at bounding box center [32, 204] width 11 height 11
click at [357, 532] on div "Undo" at bounding box center [349, 638] width 55 height 22
click at [347, 532] on div "Undo" at bounding box center [358, 637] width 23 height 9
click at [343, 532] on div "Undo" at bounding box center [349, 638] width 55 height 22
click at [355, 532] on div "Undo" at bounding box center [358, 637] width 23 height 9
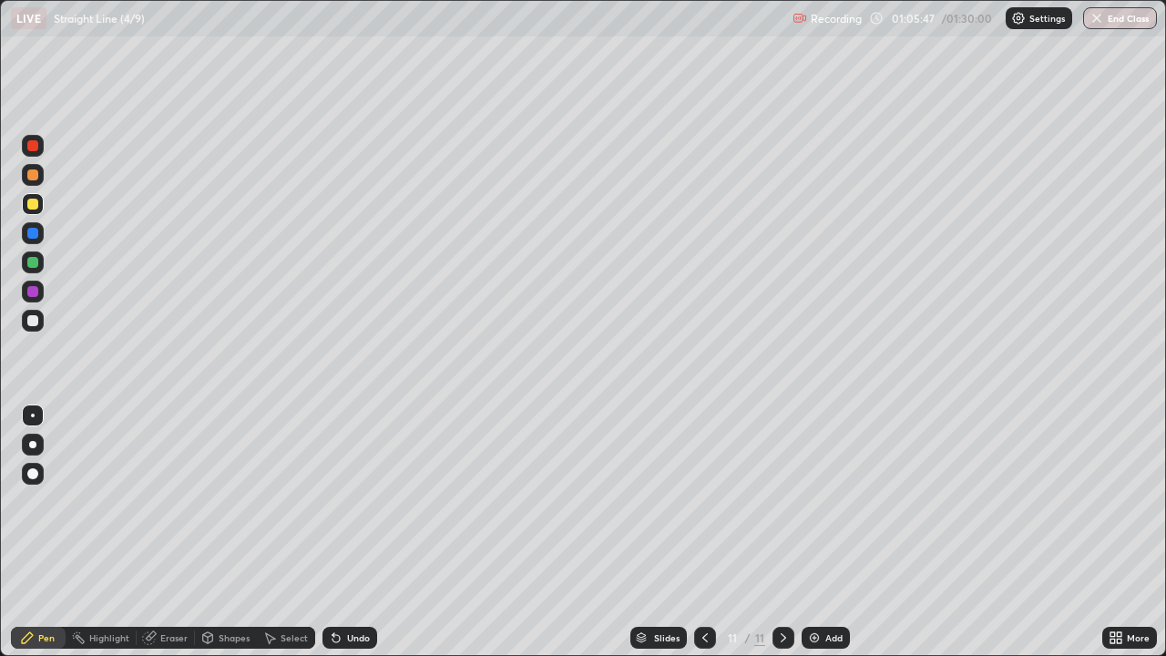
click at [814, 532] on img at bounding box center [814, 637] width 15 height 15
click at [355, 532] on div "Undo" at bounding box center [358, 637] width 23 height 9
click at [342, 532] on div "Undo" at bounding box center [349, 638] width 55 height 22
click at [340, 532] on icon at bounding box center [336, 637] width 15 height 15
click at [341, 532] on div "Undo" at bounding box center [349, 638] width 55 height 22
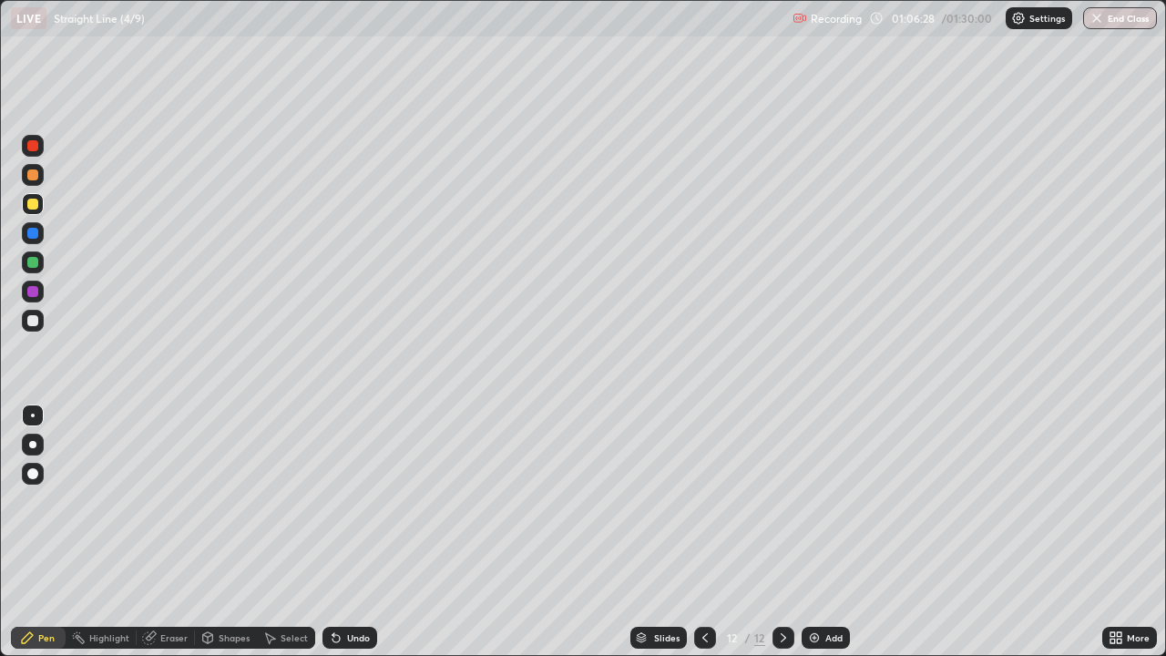
click at [342, 532] on div "Undo" at bounding box center [349, 638] width 55 height 22
click at [345, 532] on div "Undo" at bounding box center [349, 638] width 55 height 22
click at [347, 532] on div "Undo" at bounding box center [358, 637] width 23 height 9
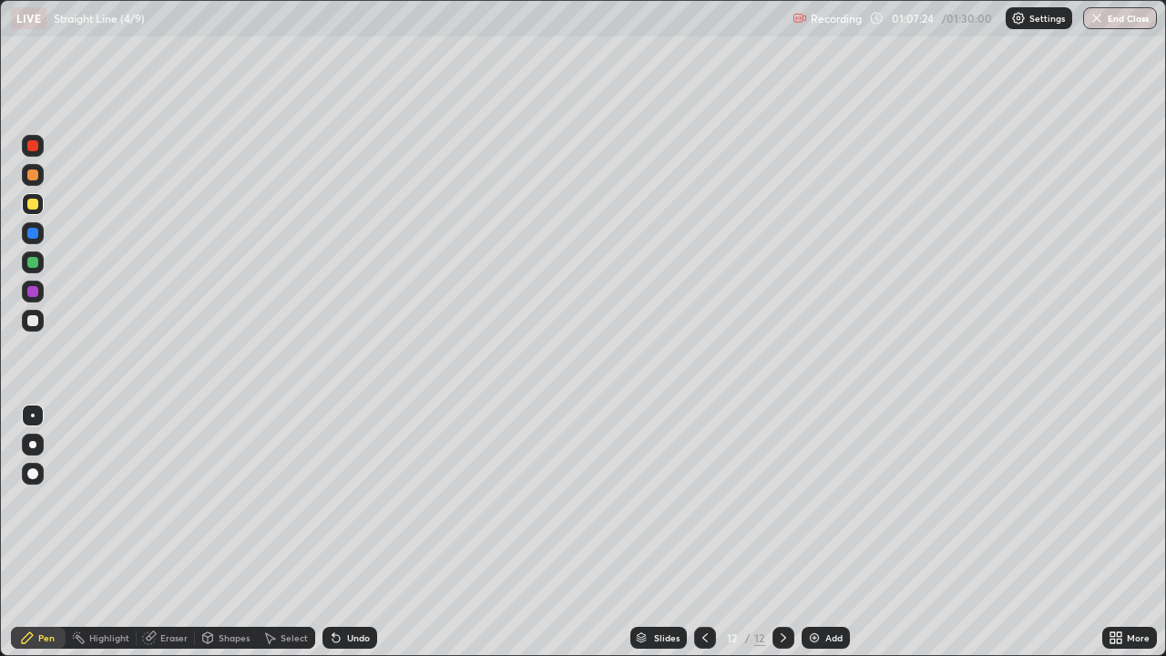
click at [706, 532] on icon at bounding box center [705, 637] width 15 height 15
click at [781, 532] on icon at bounding box center [783, 637] width 15 height 15
click at [36, 292] on div at bounding box center [32, 291] width 11 height 11
click at [347, 532] on div "Undo" at bounding box center [358, 637] width 23 height 9
click at [339, 532] on icon at bounding box center [336, 637] width 15 height 15
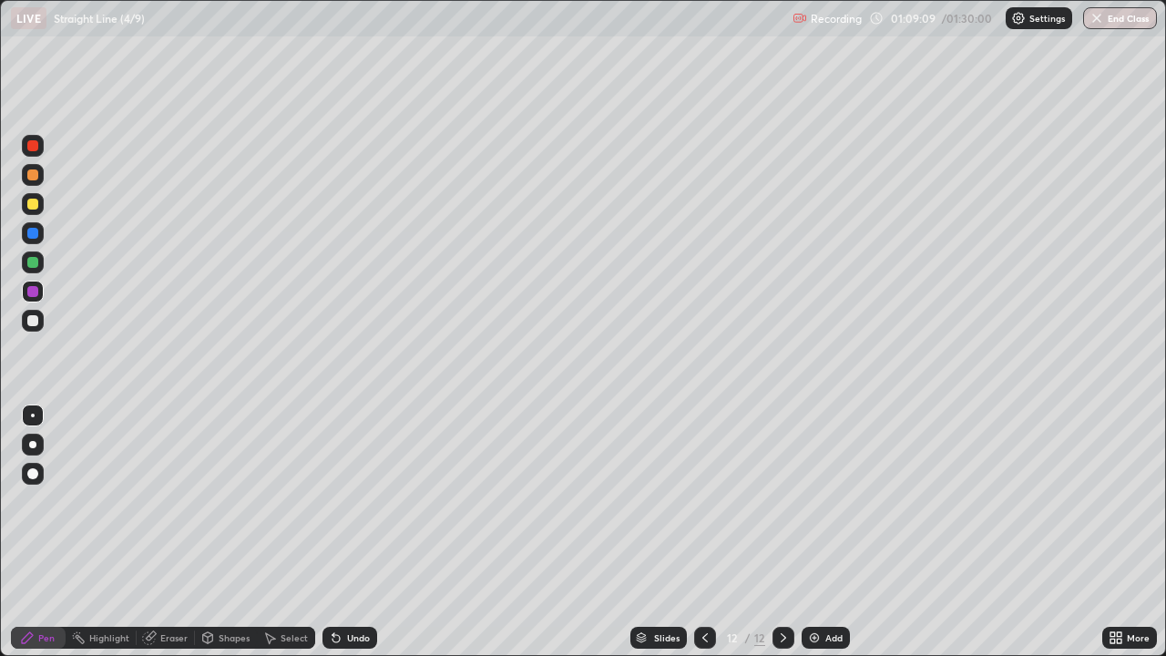
click at [703, 532] on icon at bounding box center [705, 637] width 15 height 15
click at [780, 532] on icon at bounding box center [783, 637] width 15 height 15
click at [701, 532] on icon at bounding box center [705, 637] width 15 height 15
click at [780, 532] on icon at bounding box center [783, 637] width 15 height 15
click at [824, 532] on div "Add" at bounding box center [825, 638] width 48 height 22
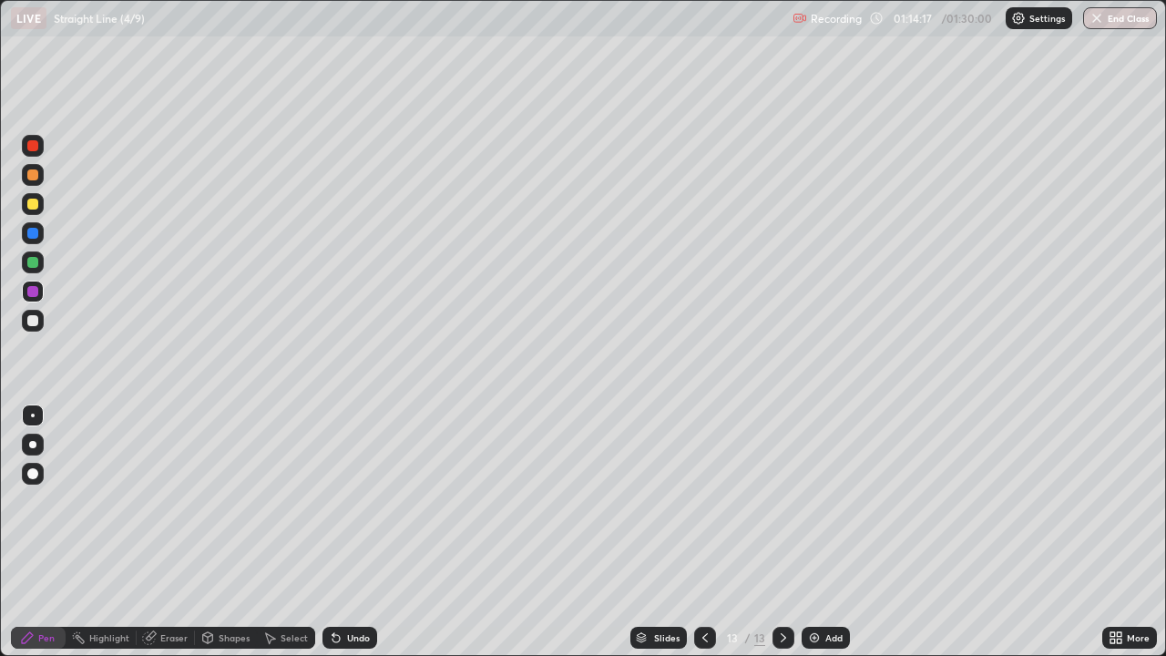
click at [35, 265] on div at bounding box center [32, 262] width 11 height 11
click at [342, 532] on div "Undo" at bounding box center [349, 638] width 55 height 22
click at [347, 532] on div "Undo" at bounding box center [358, 637] width 23 height 9
click at [342, 532] on div "Undo" at bounding box center [349, 638] width 55 height 22
click at [825, 532] on div "Add" at bounding box center [833, 637] width 17 height 9
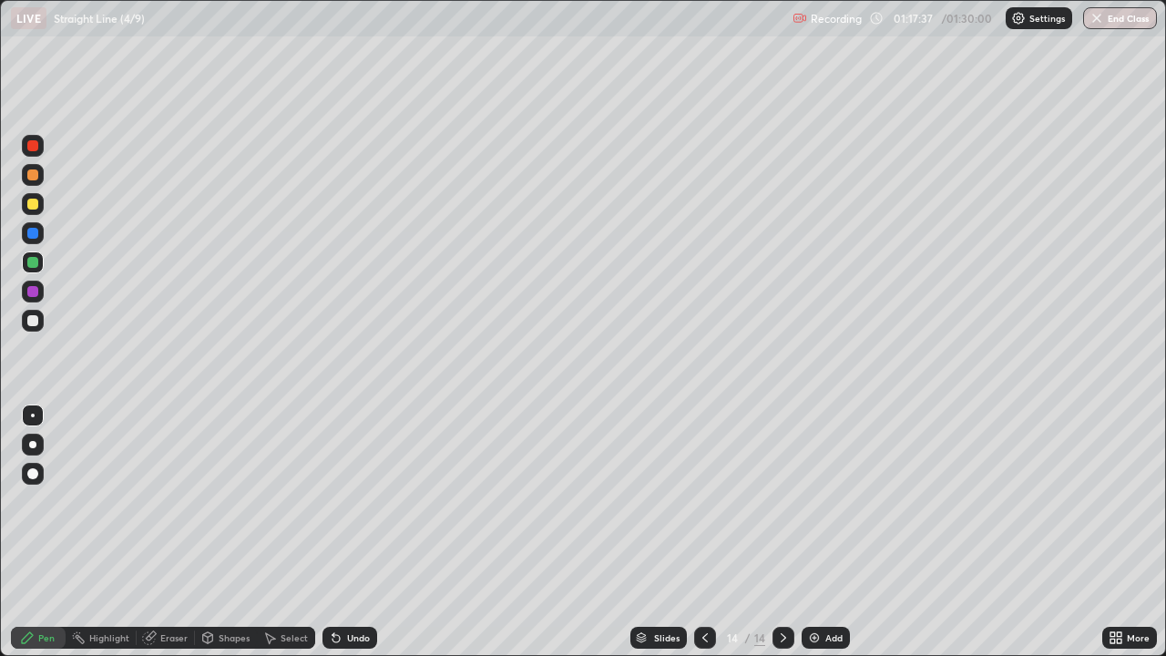
click at [341, 532] on div "Undo" at bounding box center [349, 638] width 55 height 22
click at [342, 532] on div "Undo" at bounding box center [349, 638] width 55 height 22
click at [347, 532] on div "Undo" at bounding box center [358, 637] width 23 height 9
click at [353, 532] on div "Undo" at bounding box center [358, 637] width 23 height 9
click at [355, 532] on div "Undo" at bounding box center [358, 637] width 23 height 9
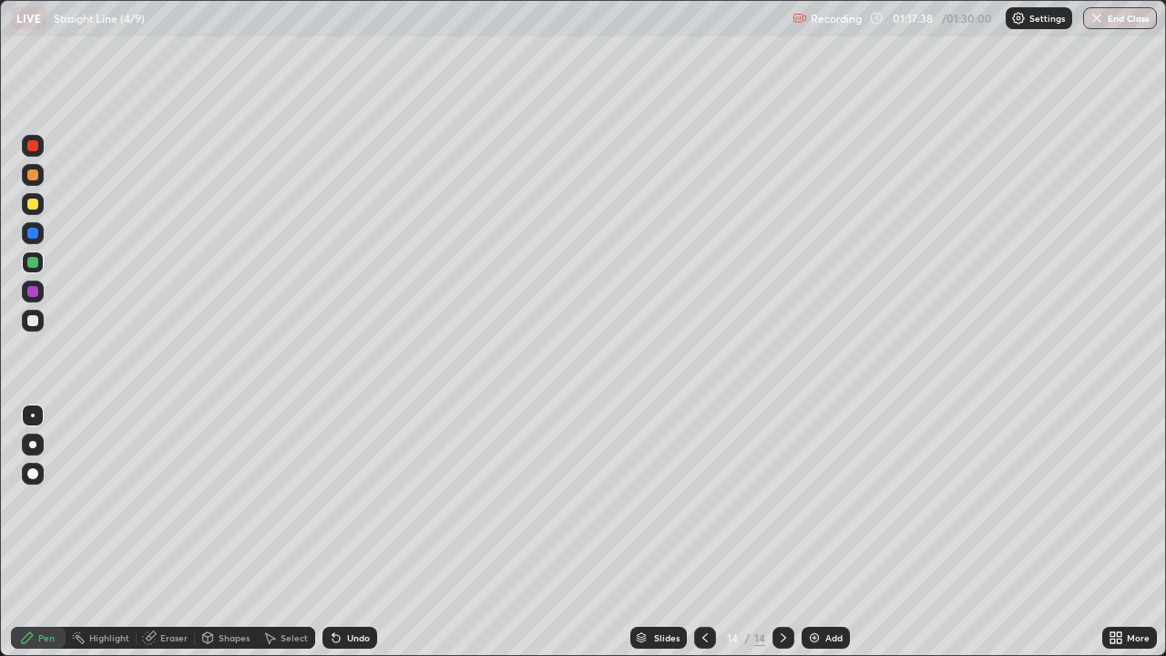
click at [352, 532] on div "Undo" at bounding box center [358, 637] width 23 height 9
click at [350, 532] on div "Undo" at bounding box center [358, 637] width 23 height 9
click at [348, 532] on div "Undo" at bounding box center [358, 637] width 23 height 9
click at [349, 532] on div "Undo" at bounding box center [358, 637] width 23 height 9
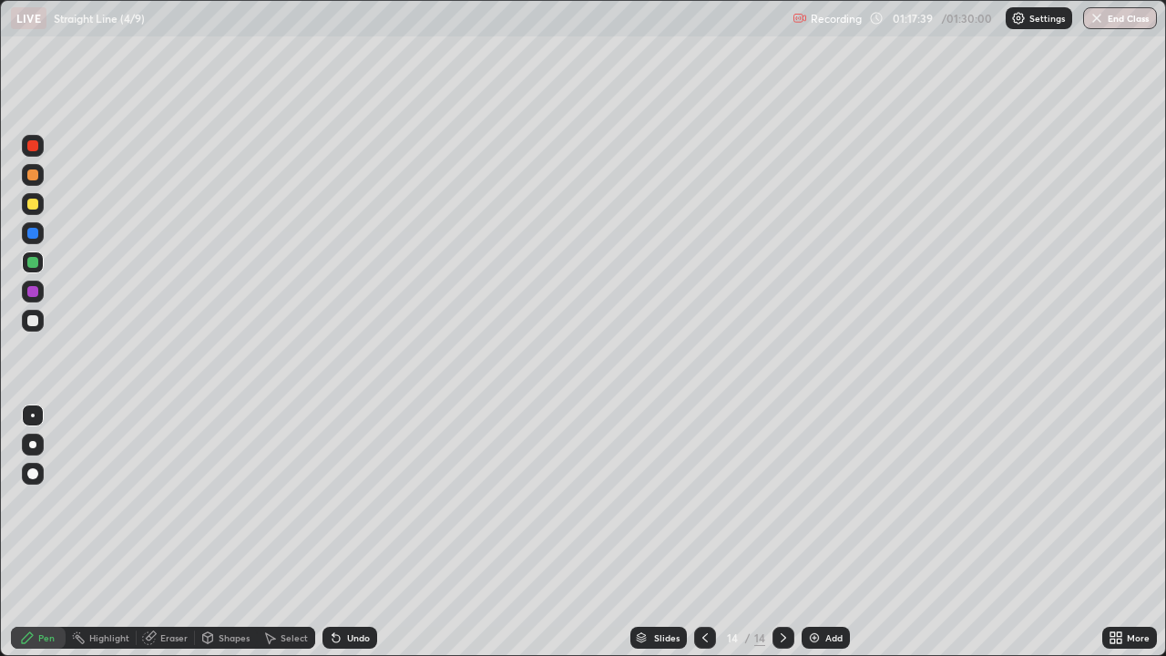
click at [348, 532] on div "Undo" at bounding box center [358, 637] width 23 height 9
click at [350, 532] on div "Undo" at bounding box center [358, 637] width 23 height 9
click at [352, 532] on div "Undo" at bounding box center [358, 637] width 23 height 9
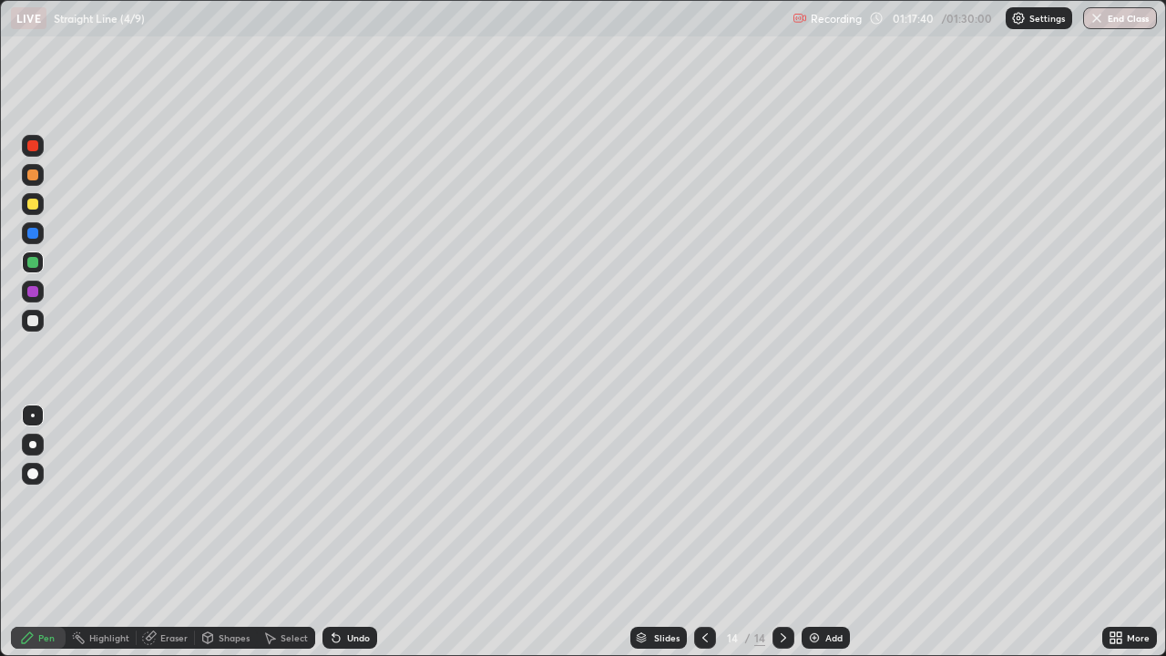
click at [352, 532] on div "Undo" at bounding box center [358, 637] width 23 height 9
click at [353, 532] on div "Undo" at bounding box center [358, 637] width 23 height 9
click at [352, 532] on div "Undo" at bounding box center [358, 637] width 23 height 9
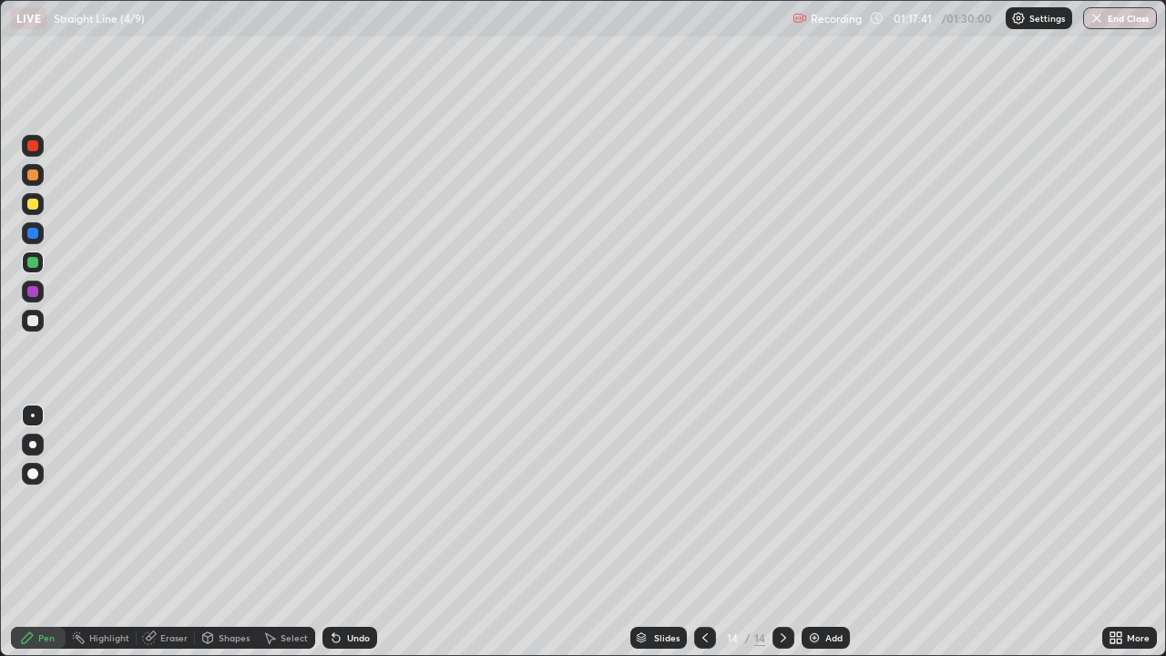
click at [352, 532] on div "Undo" at bounding box center [358, 637] width 23 height 9
click at [350, 532] on div "Undo" at bounding box center [358, 637] width 23 height 9
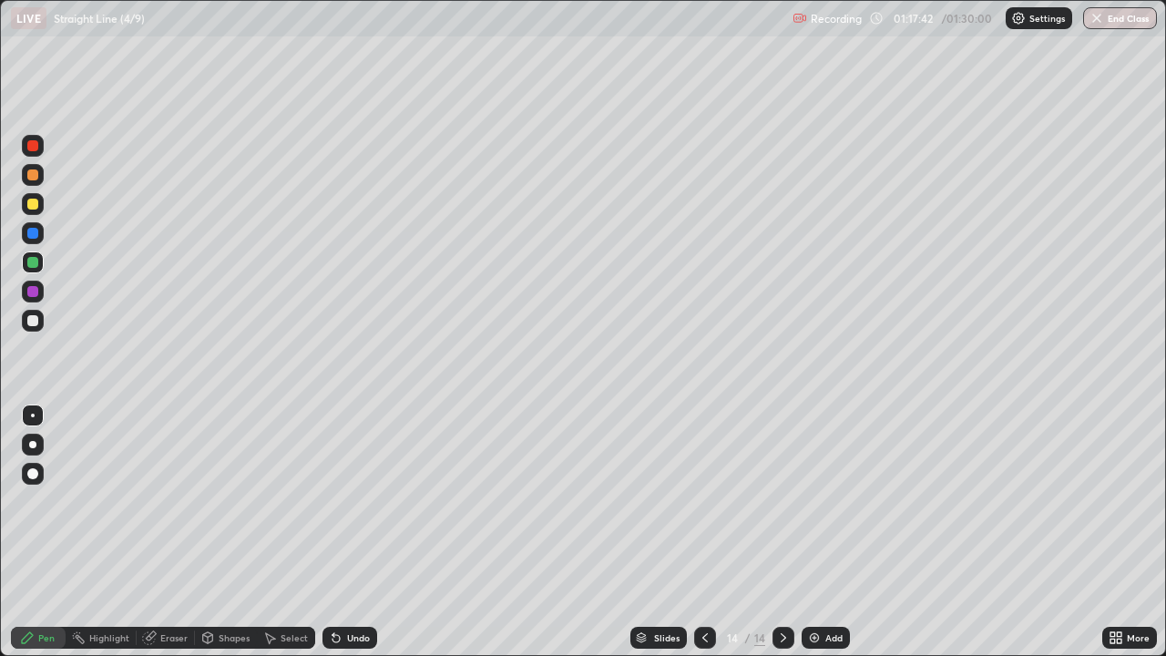
click at [348, 532] on div "Undo" at bounding box center [358, 637] width 23 height 9
click at [349, 532] on div "Undo" at bounding box center [358, 637] width 23 height 9
click at [348, 532] on div "Undo" at bounding box center [358, 637] width 23 height 9
click at [341, 532] on div "Undo" at bounding box center [349, 638] width 55 height 22
click at [347, 532] on div "Undo" at bounding box center [358, 637] width 23 height 9
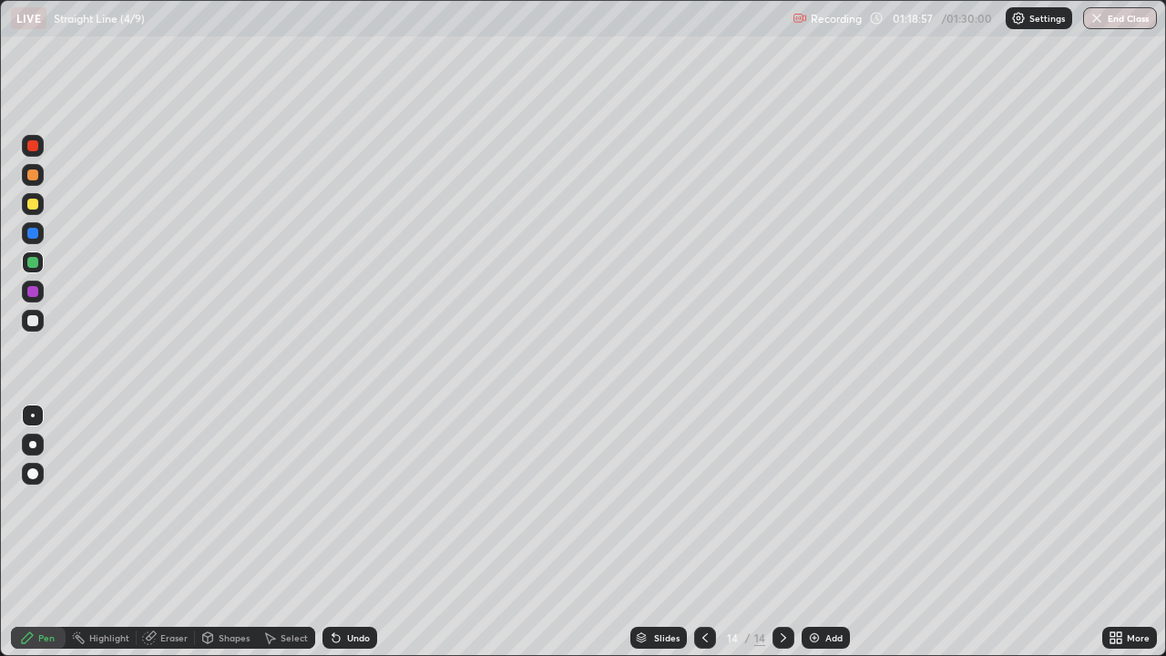
click at [341, 532] on icon at bounding box center [336, 637] width 15 height 15
click at [342, 532] on div "Undo" at bounding box center [349, 638] width 55 height 22
click at [347, 532] on div "Undo" at bounding box center [358, 637] width 23 height 9
click at [211, 532] on icon at bounding box center [208, 637] width 10 height 11
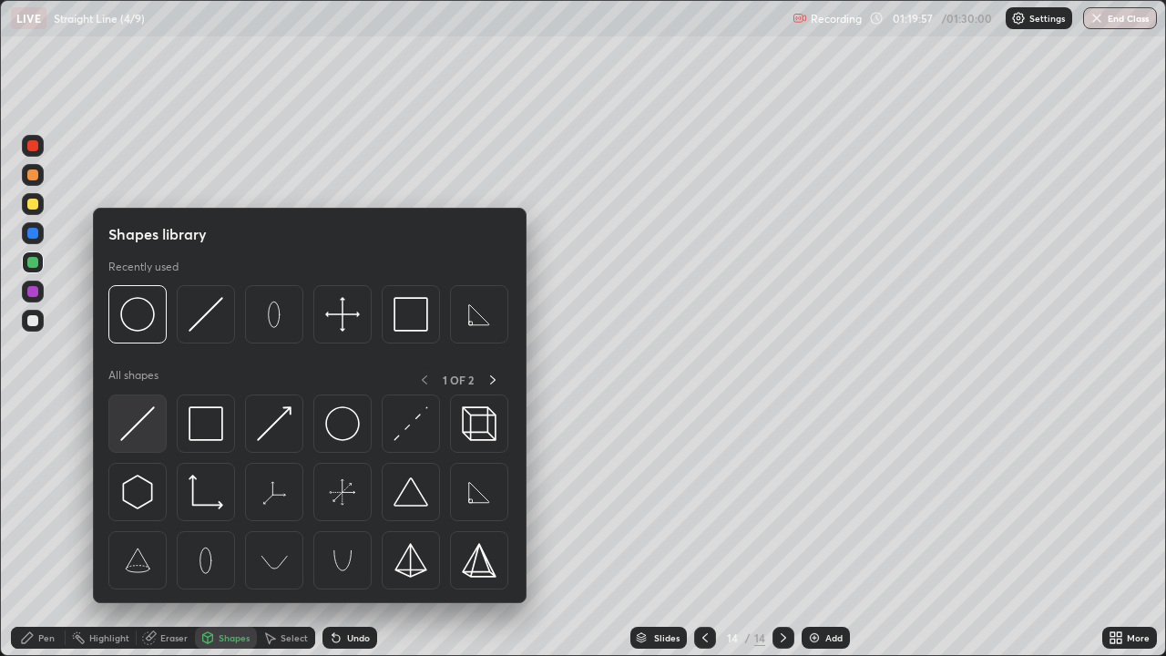
click at [135, 415] on img at bounding box center [137, 423] width 35 height 35
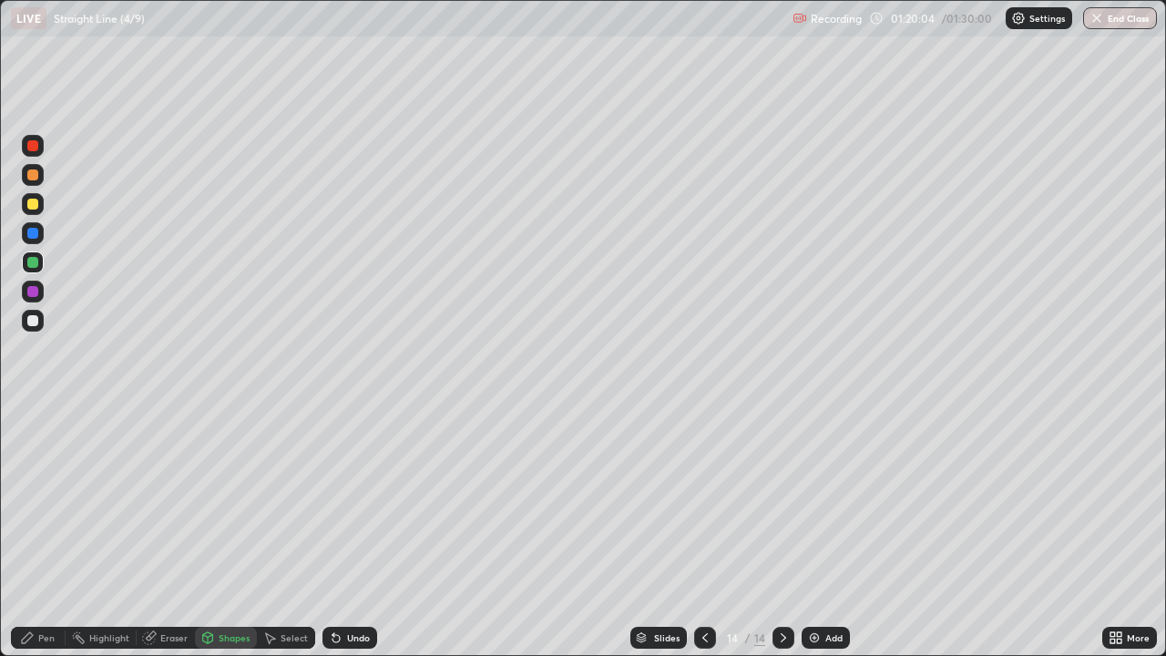
click at [34, 532] on icon at bounding box center [27, 637] width 15 height 15
click at [702, 532] on icon at bounding box center [704, 637] width 5 height 9
click at [781, 532] on icon at bounding box center [783, 637] width 15 height 15
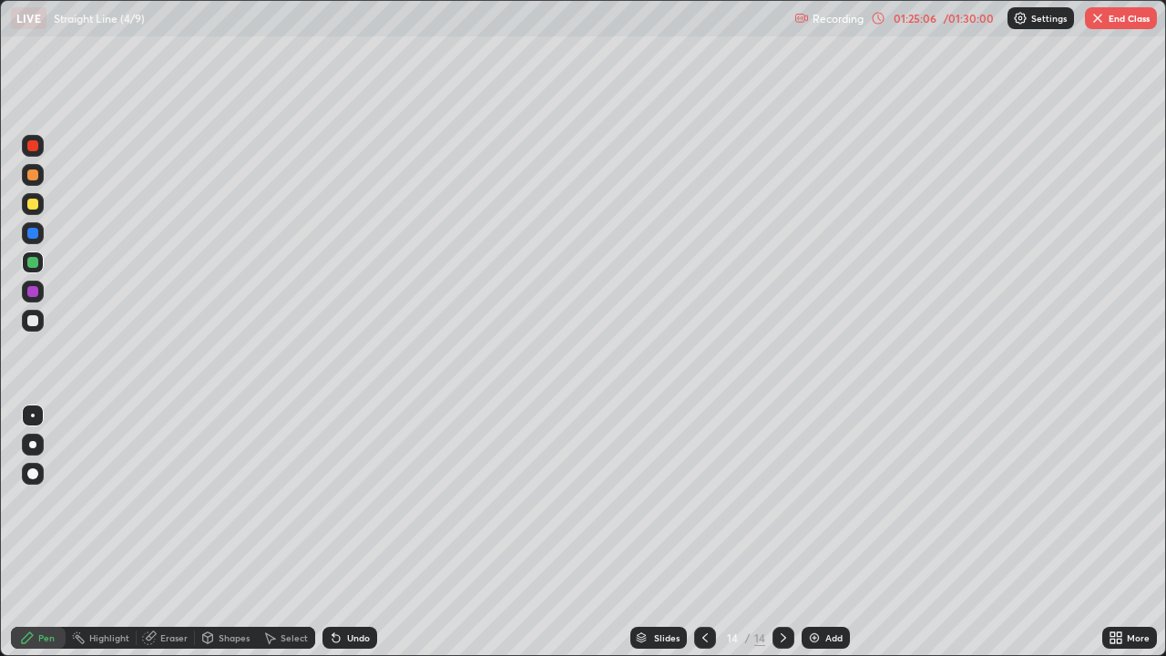
click at [1124, 16] on button "End Class" at bounding box center [1121, 18] width 72 height 22
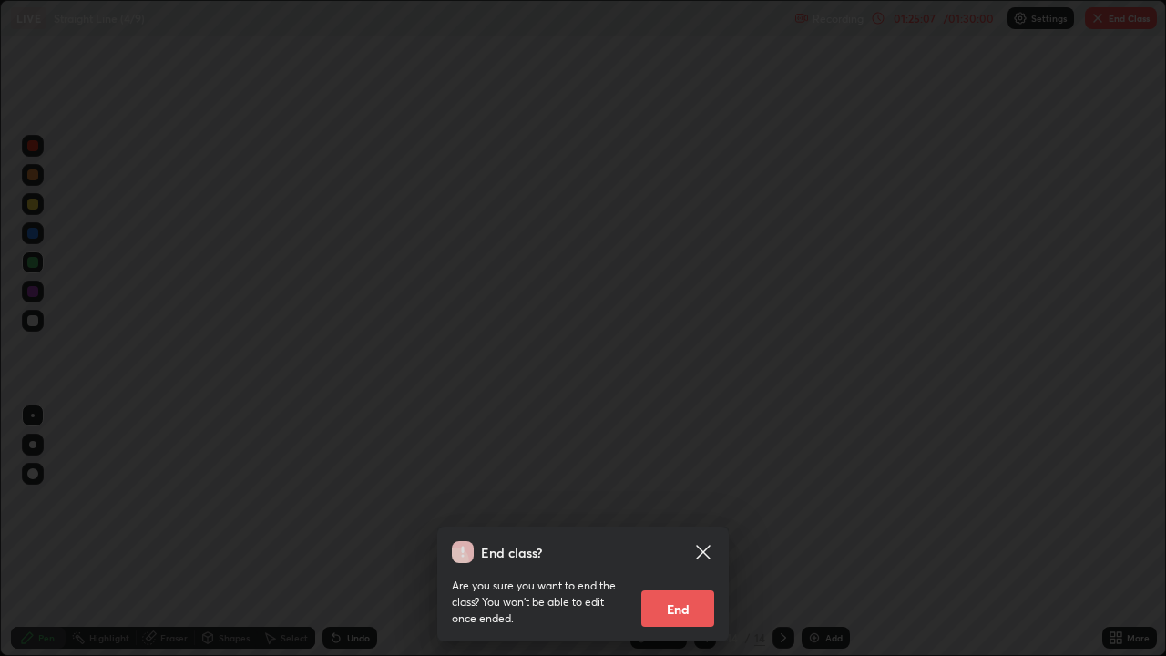
click at [689, 532] on button "End" at bounding box center [677, 608] width 73 height 36
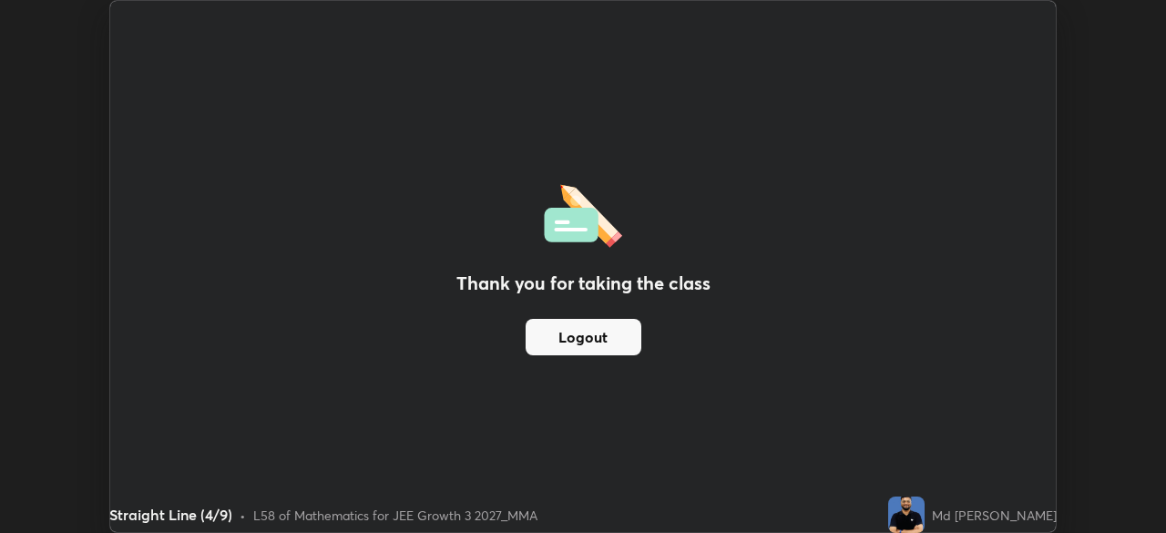
scroll to position [533, 1166]
